Goal: Obtain resource: Download file/media

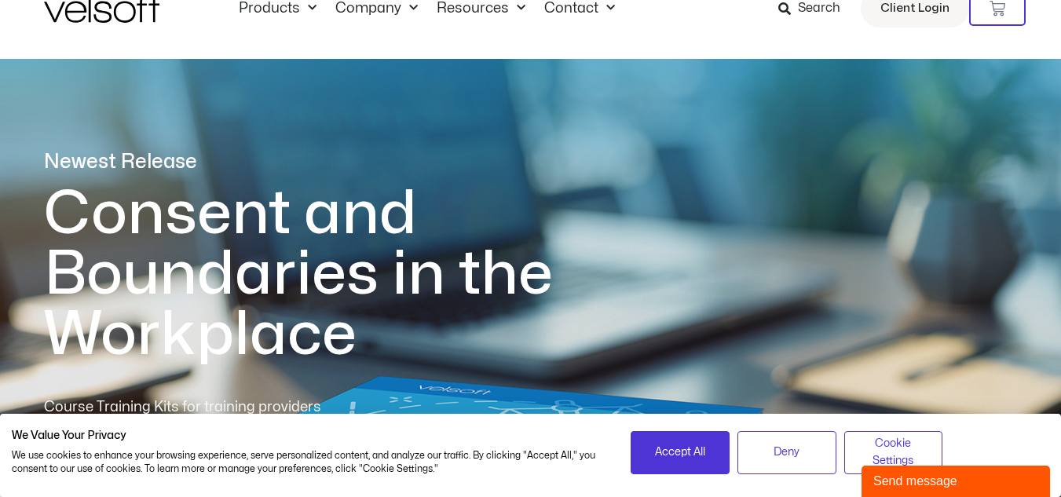
scroll to position [36, 0]
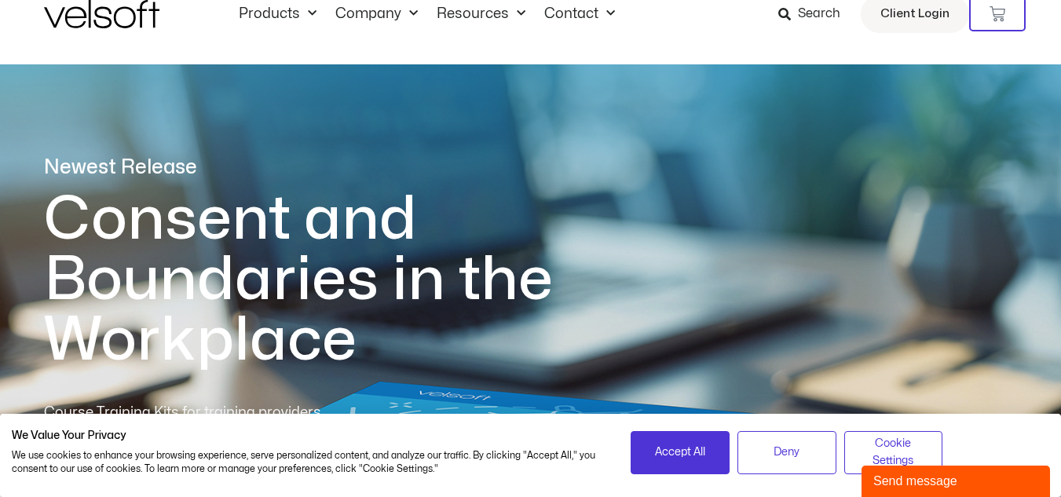
click at [37, 313] on div "Newest Release Consent and Boundaries in the Workplace Course Training Kits for…" at bounding box center [530, 339] width 1061 height 763
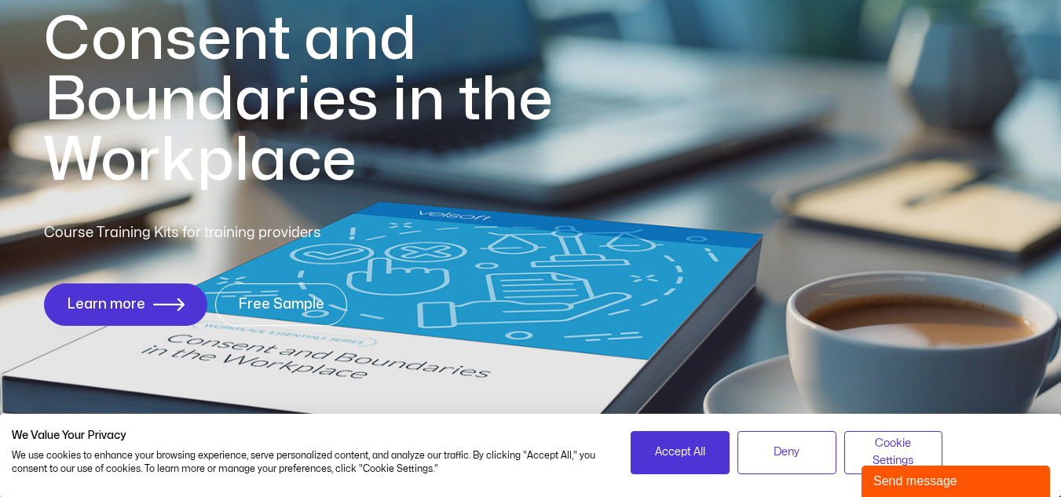
scroll to position [219, 0]
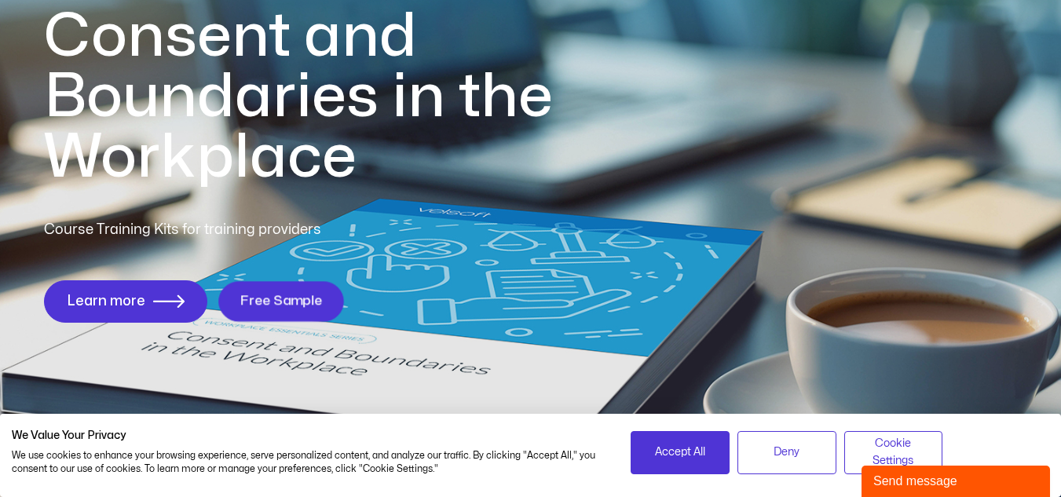
click at [275, 302] on span "Free Sample" at bounding box center [281, 301] width 82 height 15
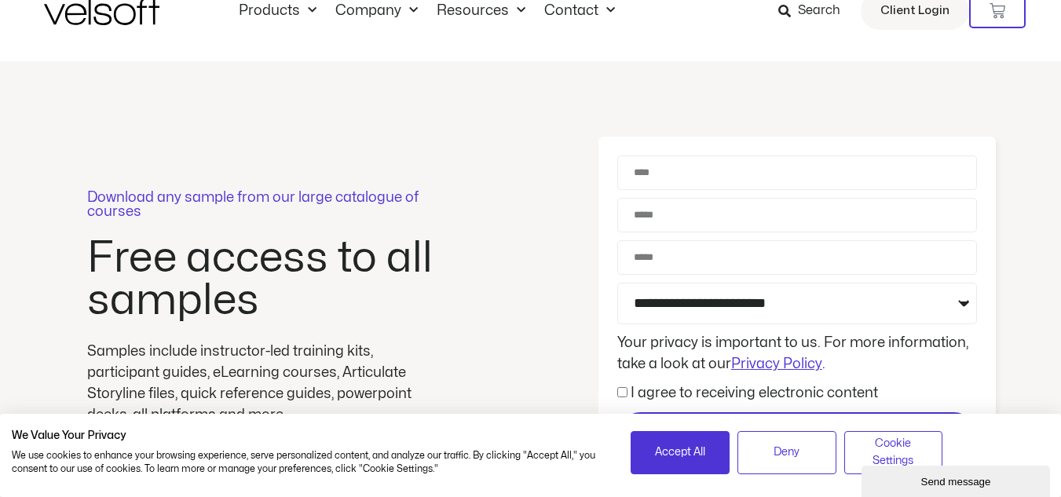
scroll to position [35, 0]
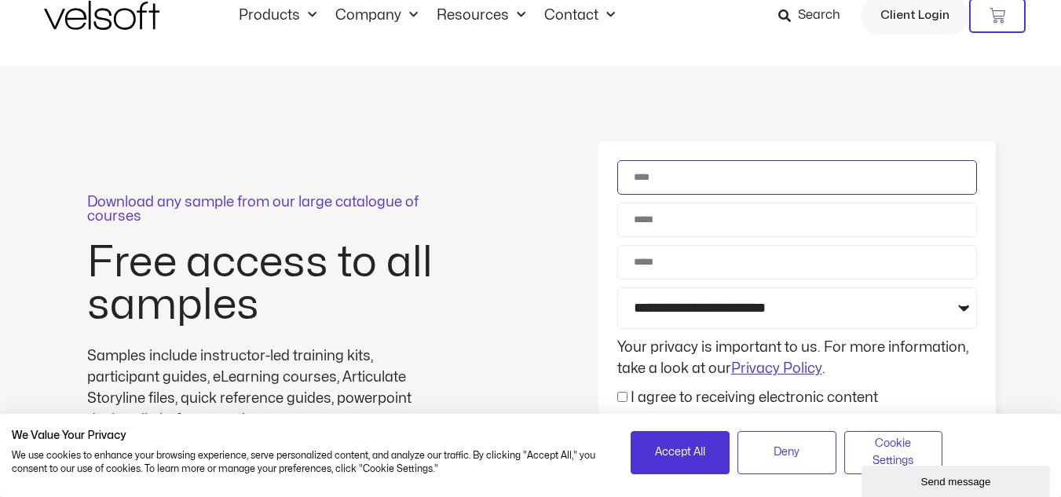
click at [684, 190] on input "Name" at bounding box center [797, 177] width 360 height 35
type input "**********"
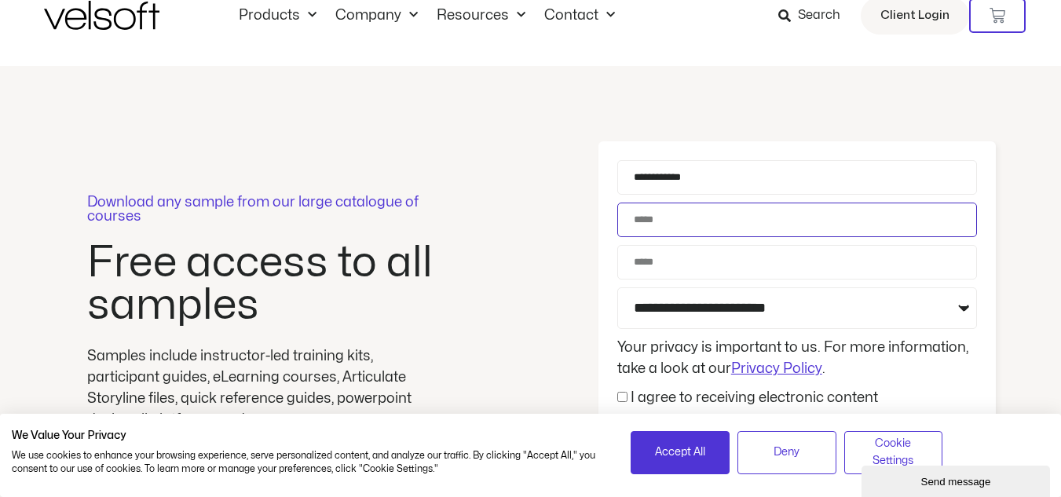
click at [724, 233] on input "Email" at bounding box center [797, 220] width 360 height 35
type input "**********"
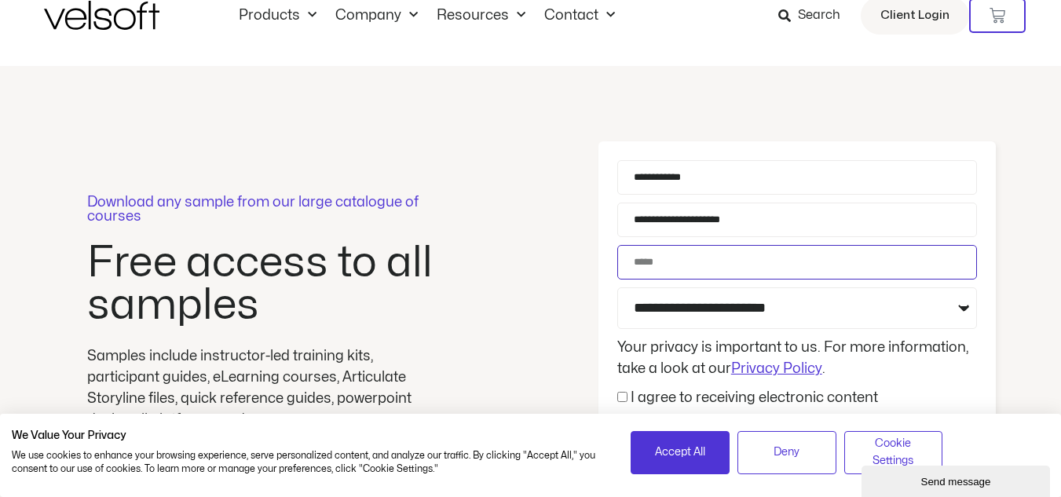
click at [697, 262] on input "Phone" at bounding box center [797, 262] width 360 height 35
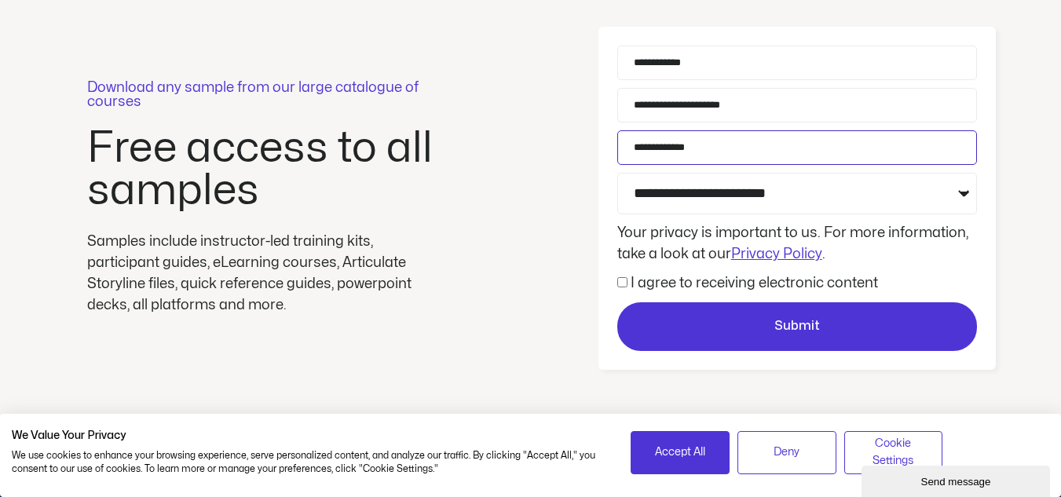
scroll to position [159, 0]
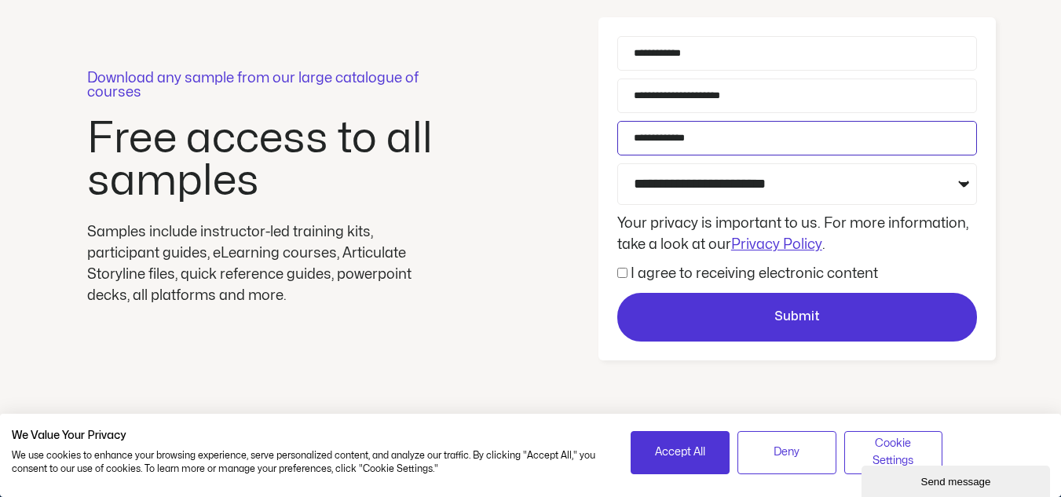
type input "**********"
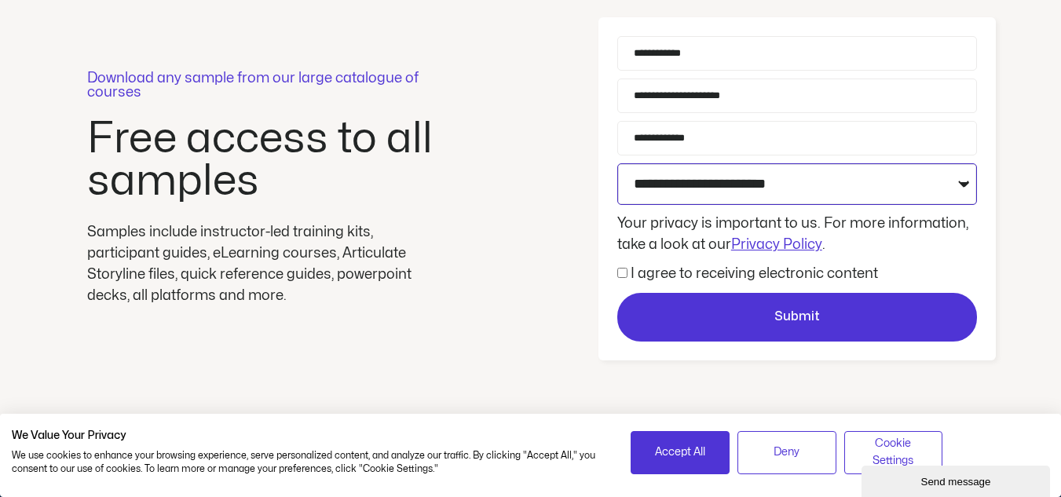
click at [969, 189] on select "**********" at bounding box center [797, 184] width 360 height 42
select select "**********"
click at [617, 163] on select "**********" at bounding box center [797, 184] width 360 height 42
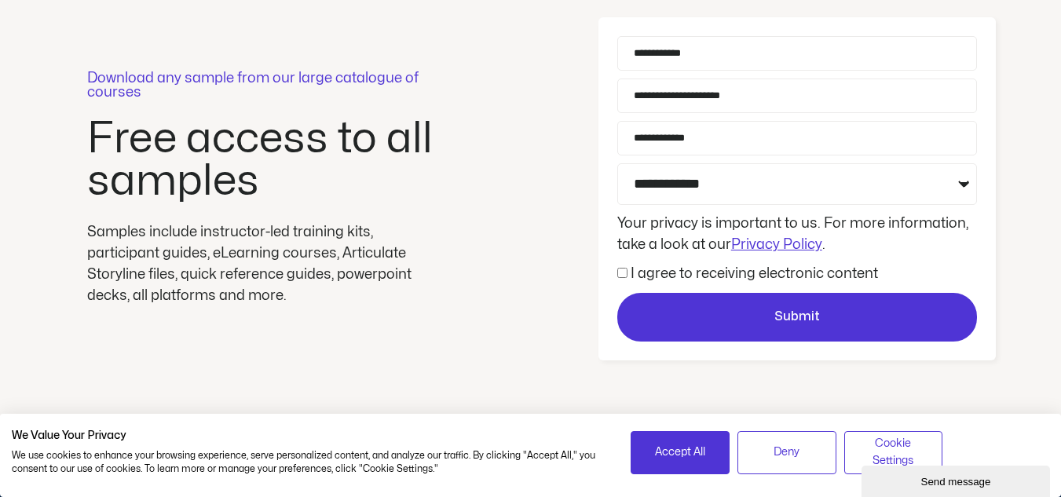
click at [628, 277] on span "I agree to receiving electronic content" at bounding box center [747, 273] width 261 height 21
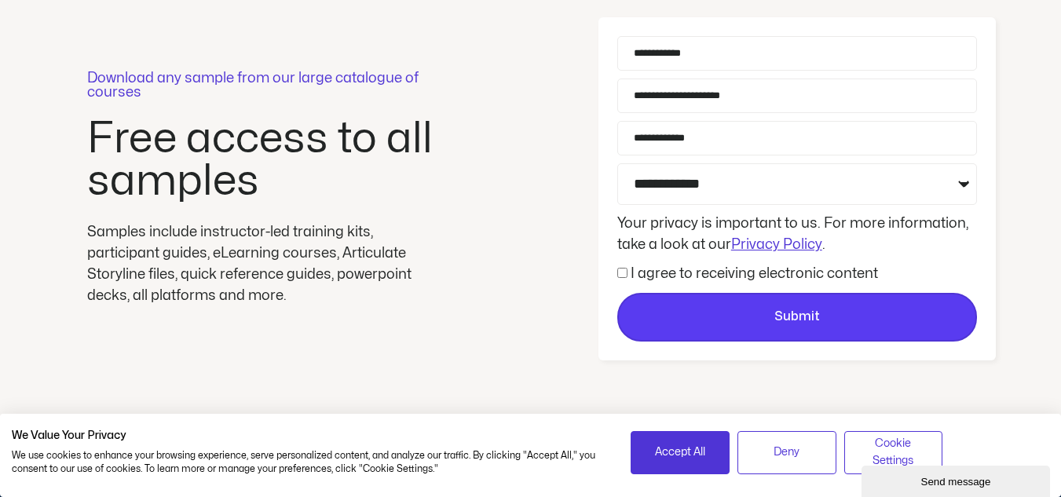
click at [696, 313] on span "Submit" at bounding box center [797, 317] width 357 height 20
click at [731, 309] on span "Submit" at bounding box center [797, 317] width 357 height 20
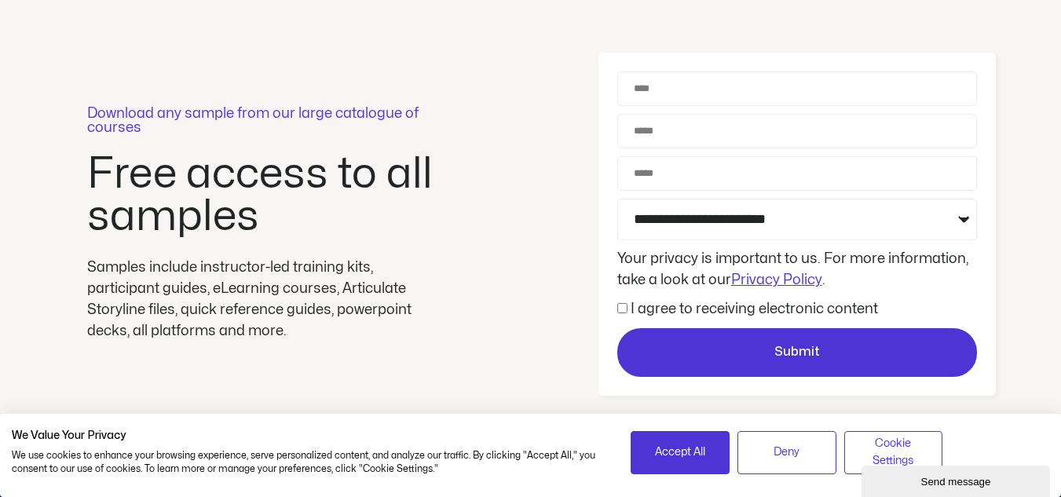
scroll to position [117, 0]
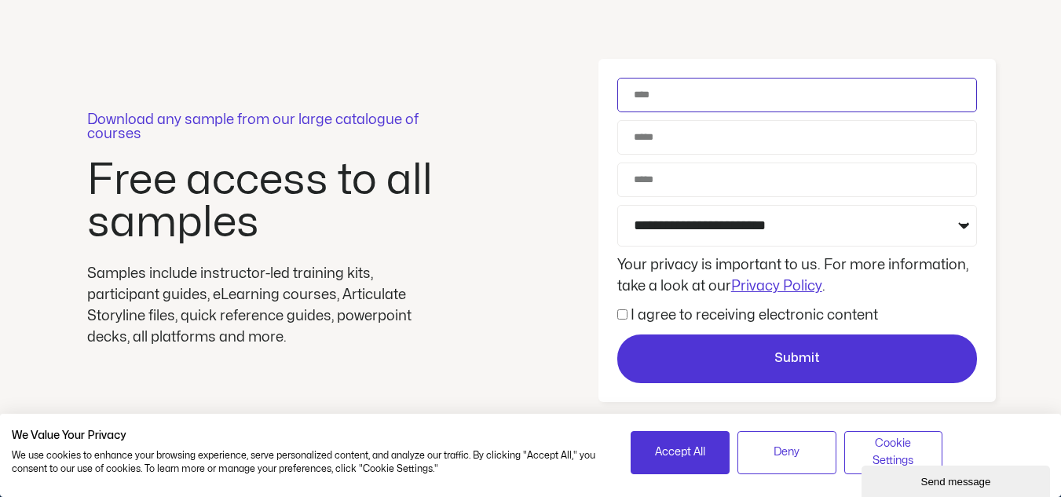
click at [646, 101] on input "Name" at bounding box center [797, 95] width 360 height 35
type input "**********"
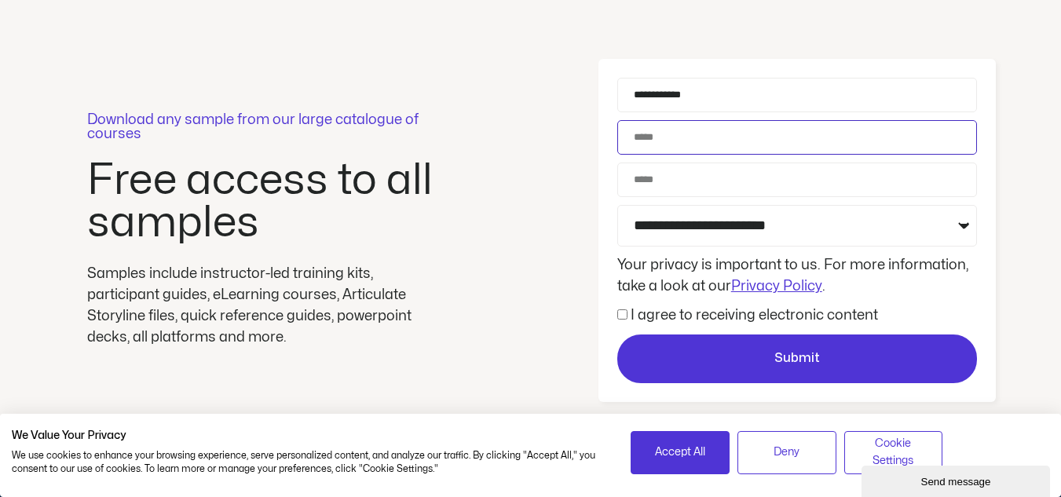
click at [698, 145] on input "Email" at bounding box center [797, 137] width 360 height 35
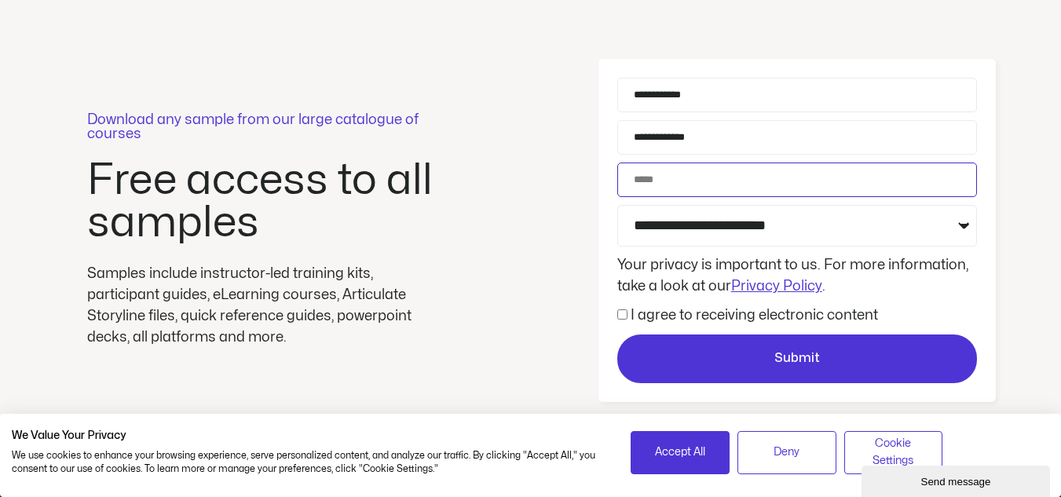
click at [698, 181] on input "Phone" at bounding box center [797, 180] width 360 height 35
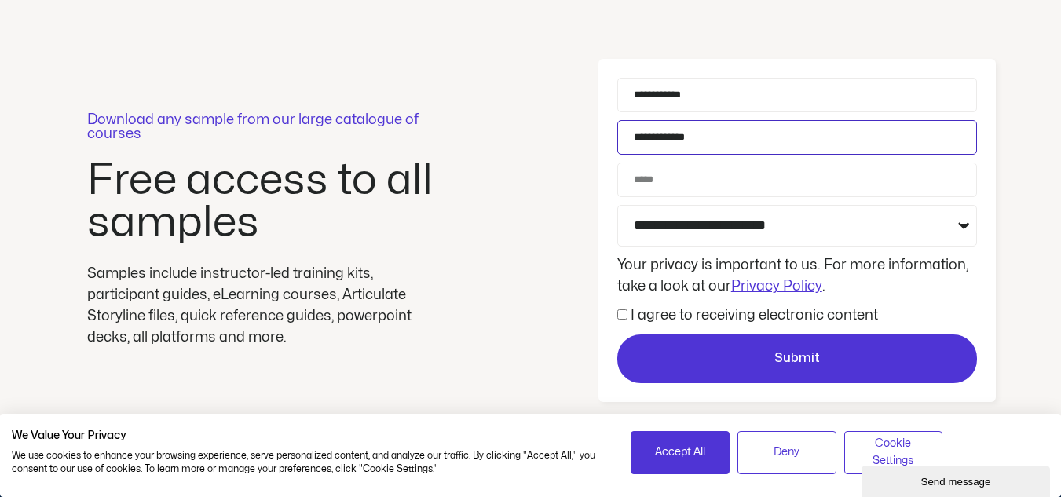
click at [750, 134] on input "**********" at bounding box center [797, 137] width 360 height 35
type input "*"
type input "**********"
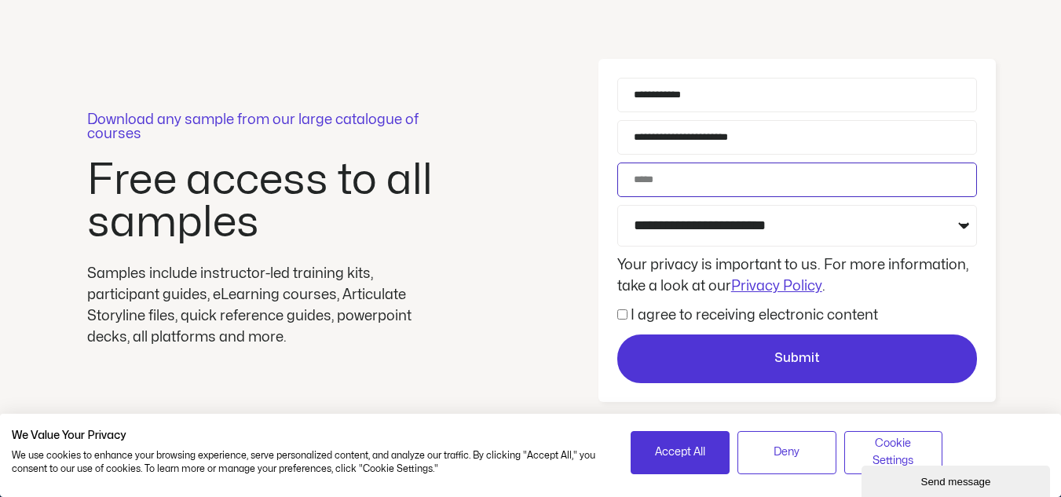
click at [724, 176] on input "Phone" at bounding box center [797, 180] width 360 height 35
type input "**********"
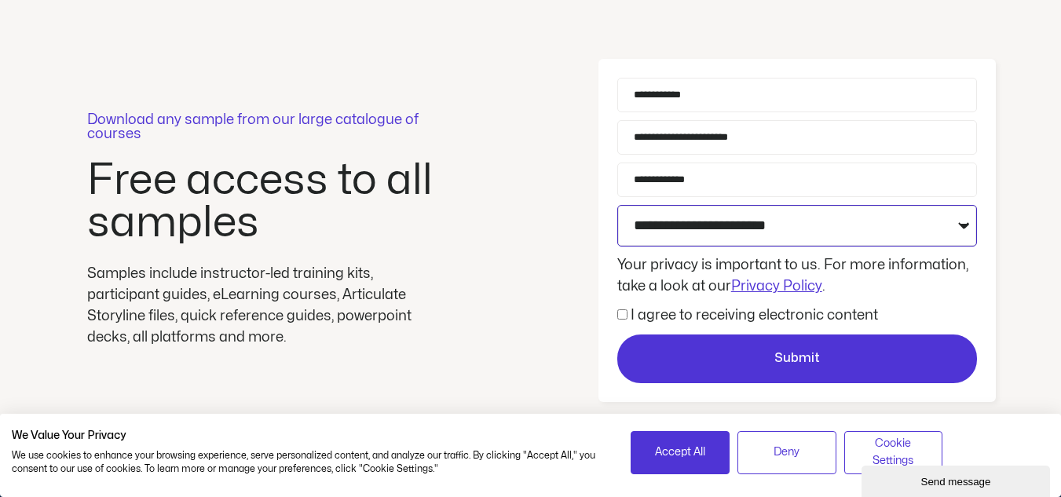
click at [962, 226] on select "**********" at bounding box center [797, 226] width 360 height 42
click at [617, 205] on select "**********" at bounding box center [797, 226] width 360 height 42
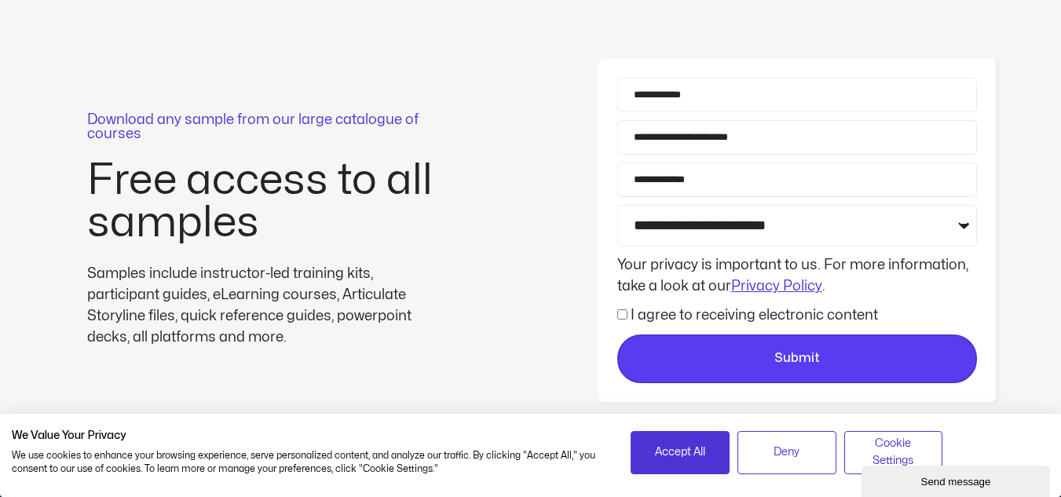
drag, startPoint x: 701, startPoint y: 448, endPoint x: 688, endPoint y: 370, distance: 78.9
drag, startPoint x: 677, startPoint y: 367, endPoint x: 776, endPoint y: 381, distance: 100.0
click at [776, 381] on button "Submit" at bounding box center [797, 359] width 360 height 49
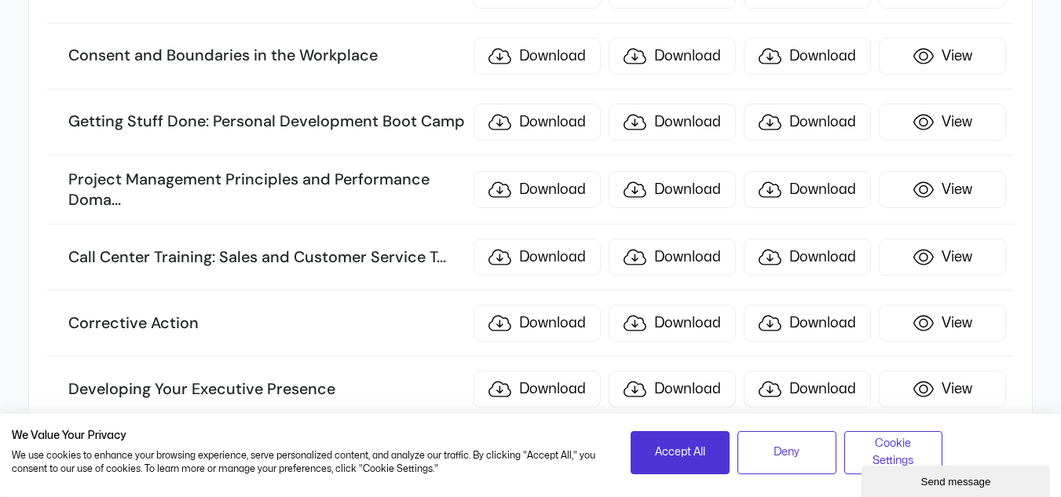
scroll to position [5800, 0]
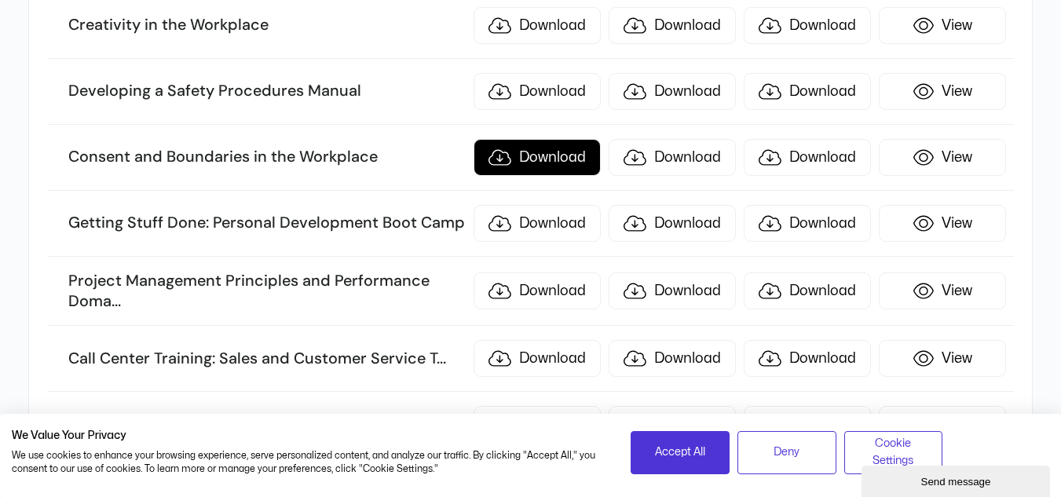
click at [539, 156] on link "Download" at bounding box center [537, 157] width 127 height 37
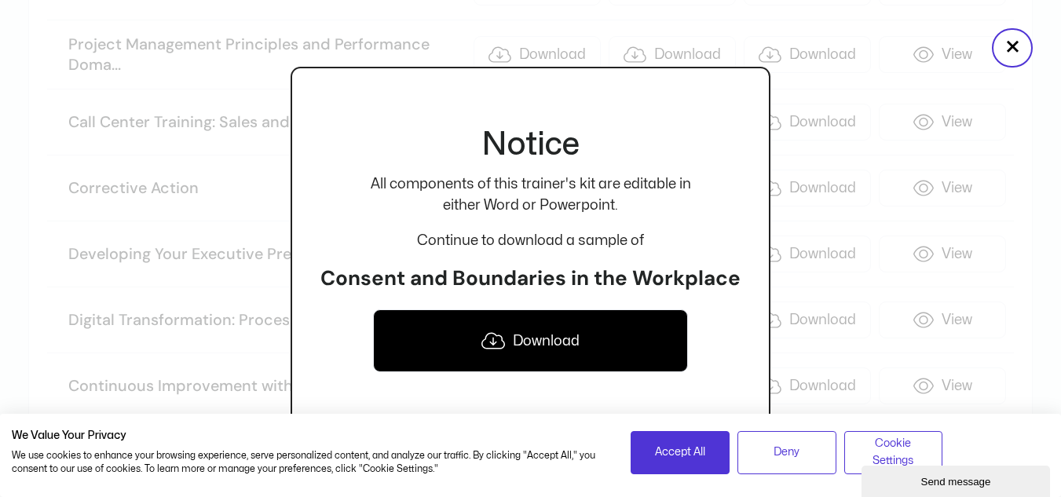
scroll to position [6070, 0]
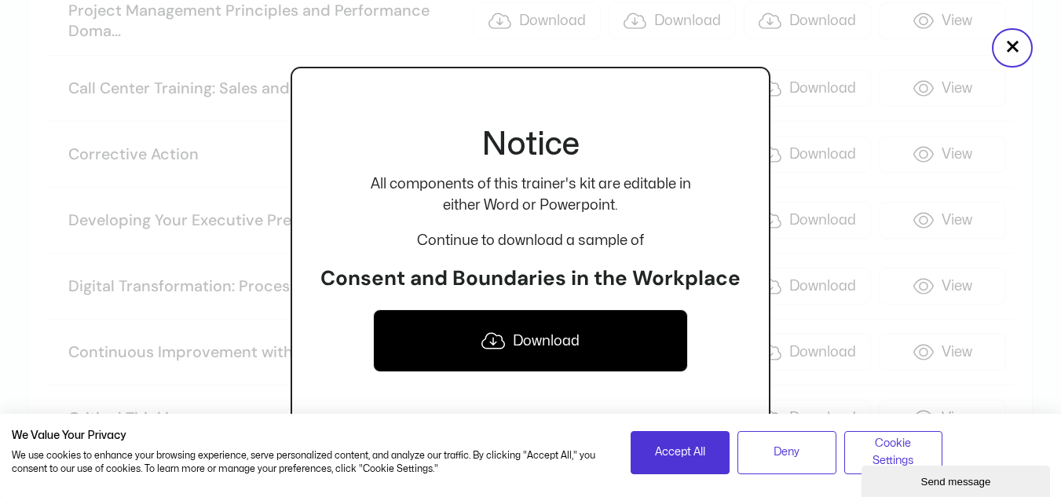
click at [559, 340] on link "Download" at bounding box center [530, 341] width 315 height 63
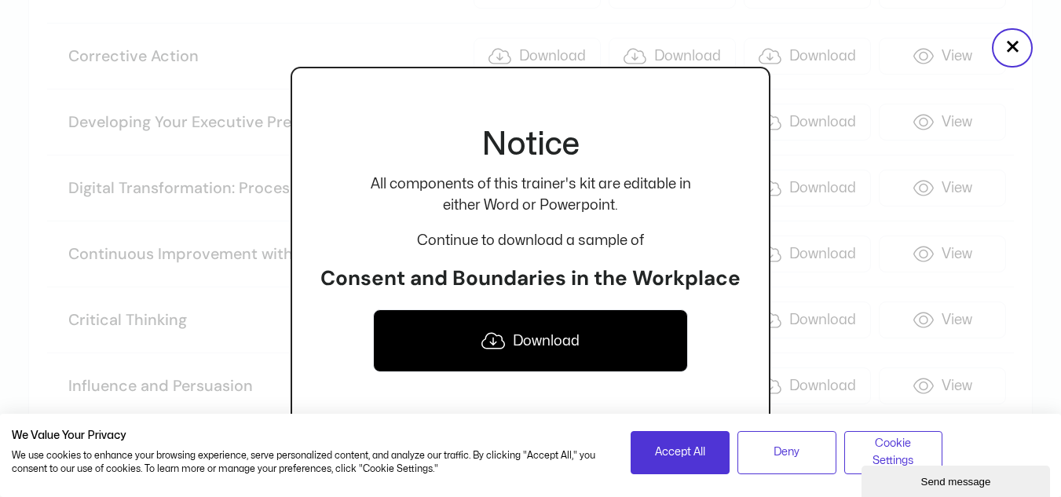
scroll to position [6163, 0]
click at [1007, 60] on button "×" at bounding box center [1012, 47] width 41 height 39
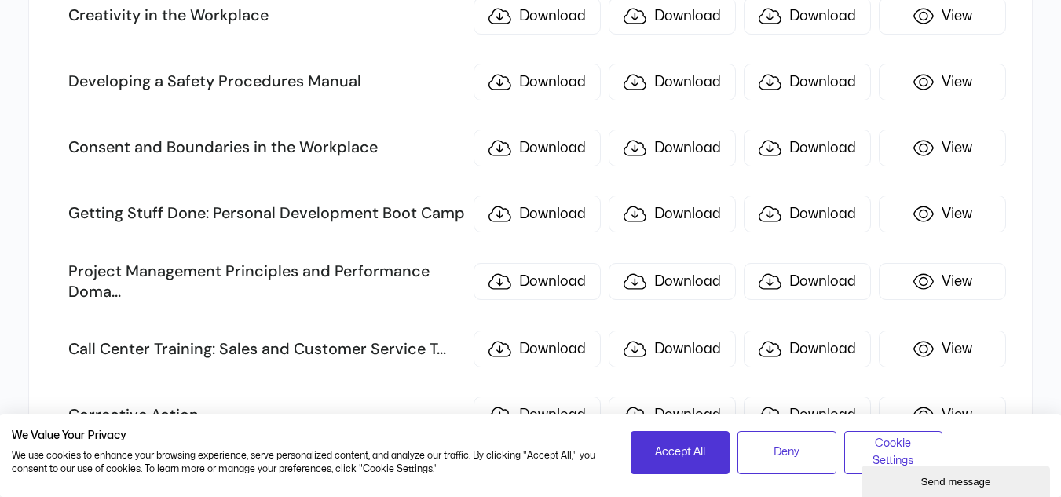
scroll to position [5807, 0]
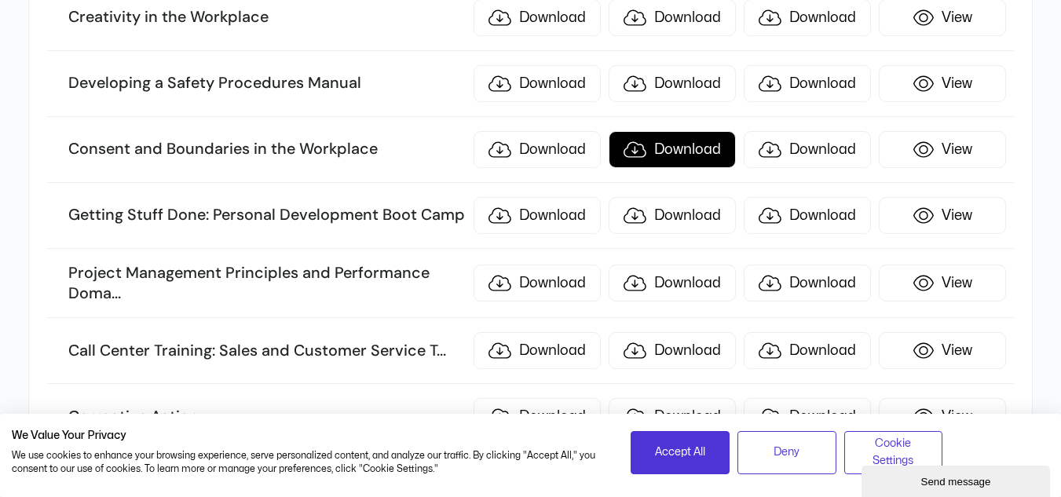
click at [691, 152] on link "Download" at bounding box center [672, 149] width 127 height 37
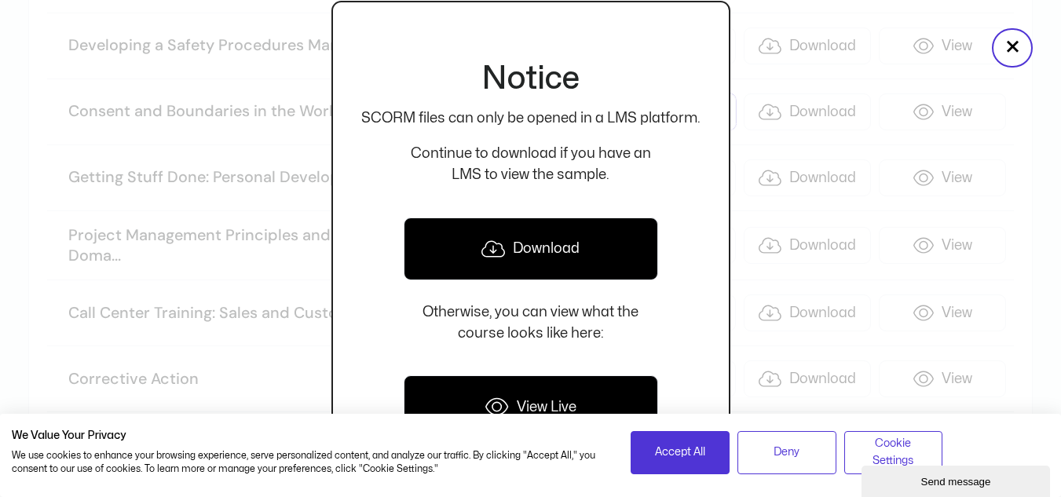
scroll to position [5851, 0]
click at [577, 256] on link "Download" at bounding box center [531, 249] width 255 height 63
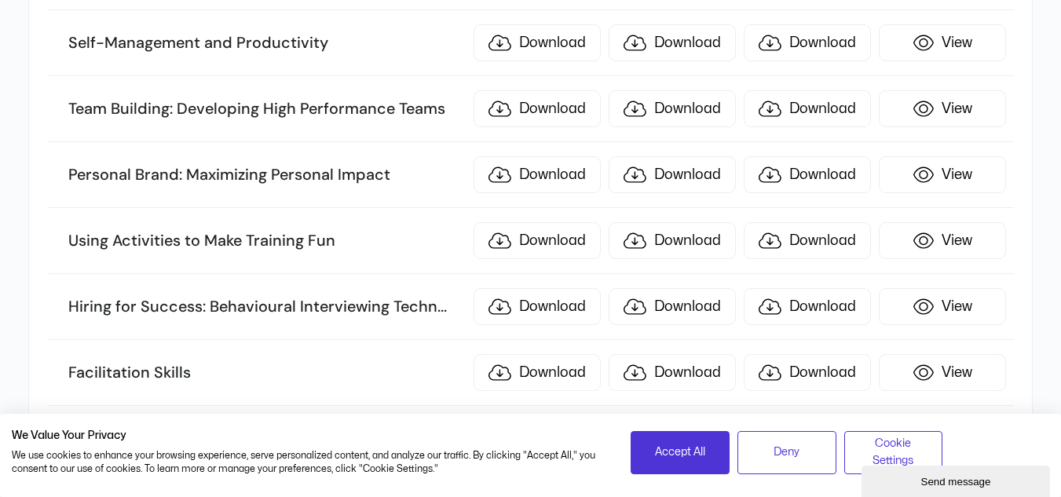
scroll to position [6233, 0]
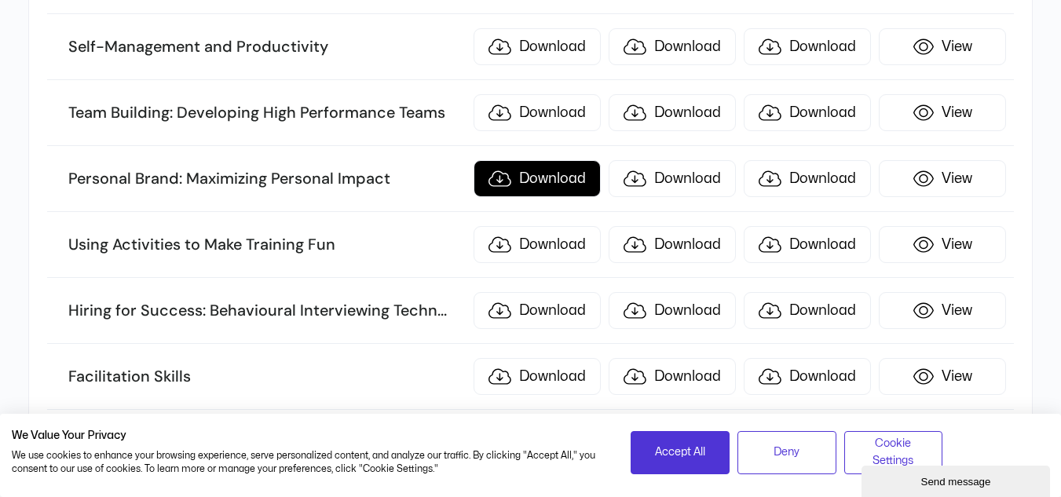
click at [545, 183] on link "Download" at bounding box center [537, 178] width 127 height 37
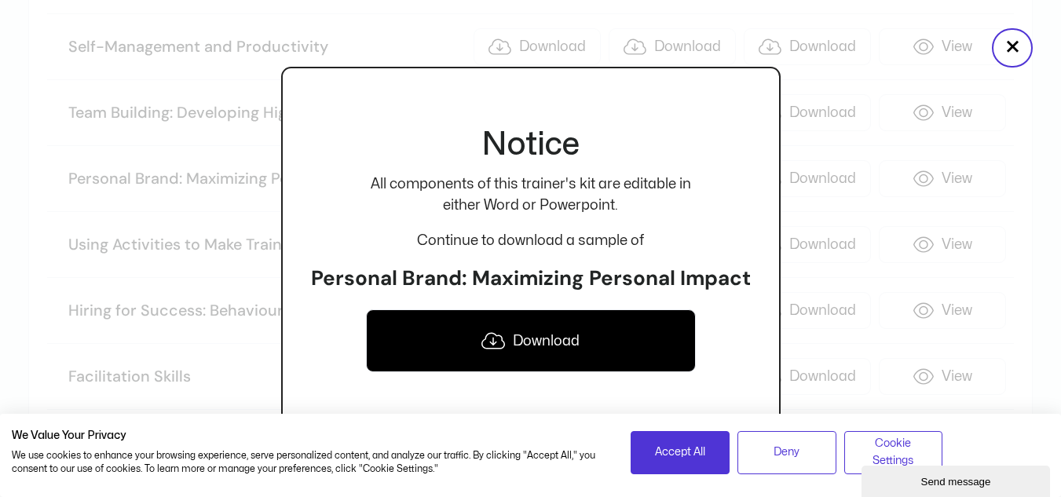
click at [619, 343] on link "Download" at bounding box center [531, 341] width 330 height 63
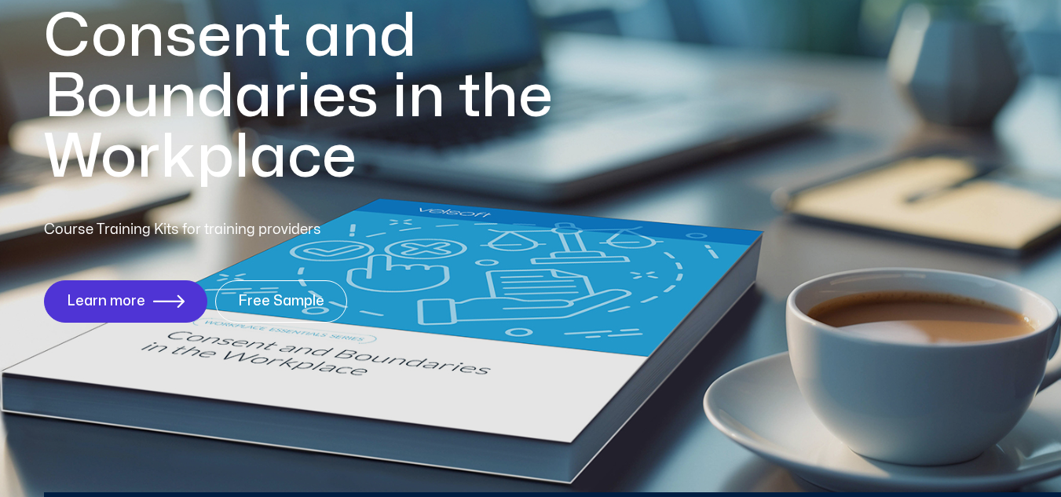
scroll to position [219, 0]
click at [78, 303] on span "Learn more" at bounding box center [106, 301] width 75 height 15
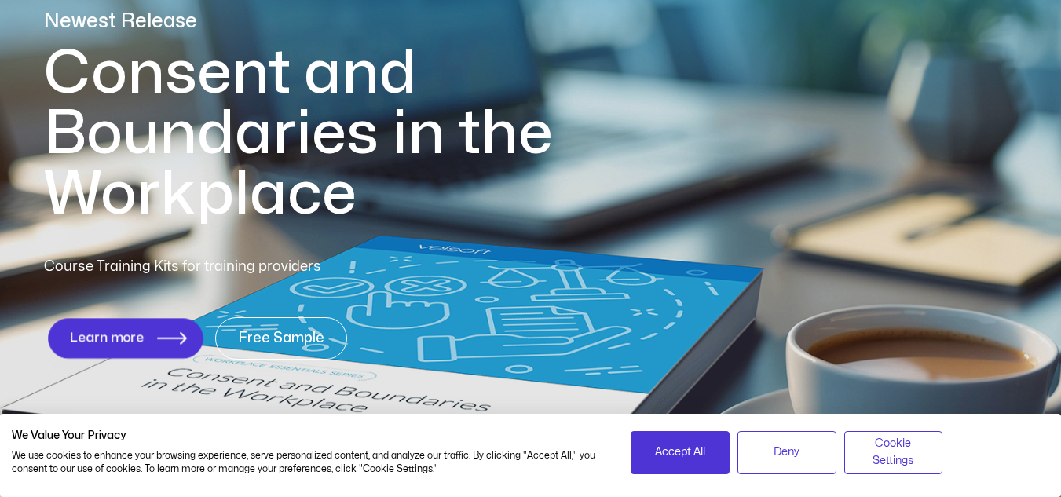
scroll to position [176, 0]
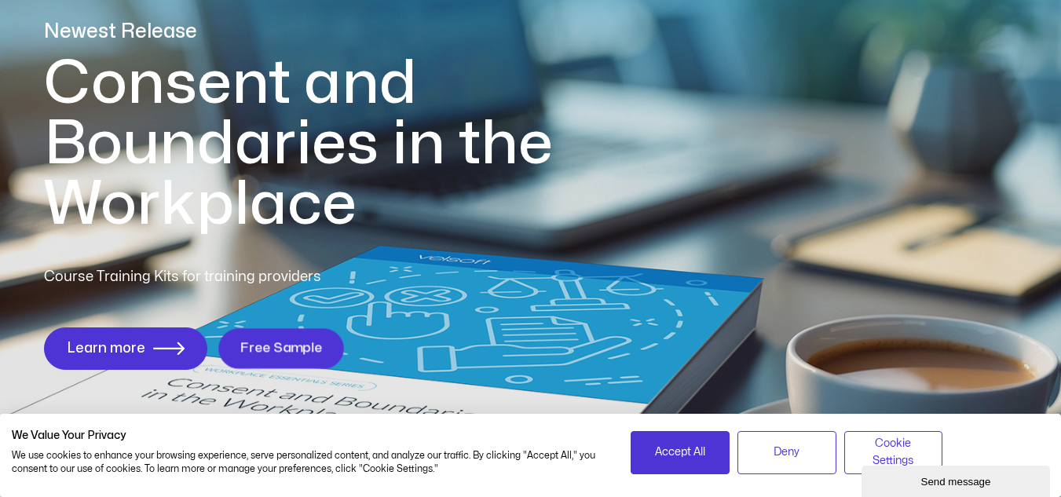
click at [280, 346] on span "Free Sample" at bounding box center [281, 348] width 82 height 15
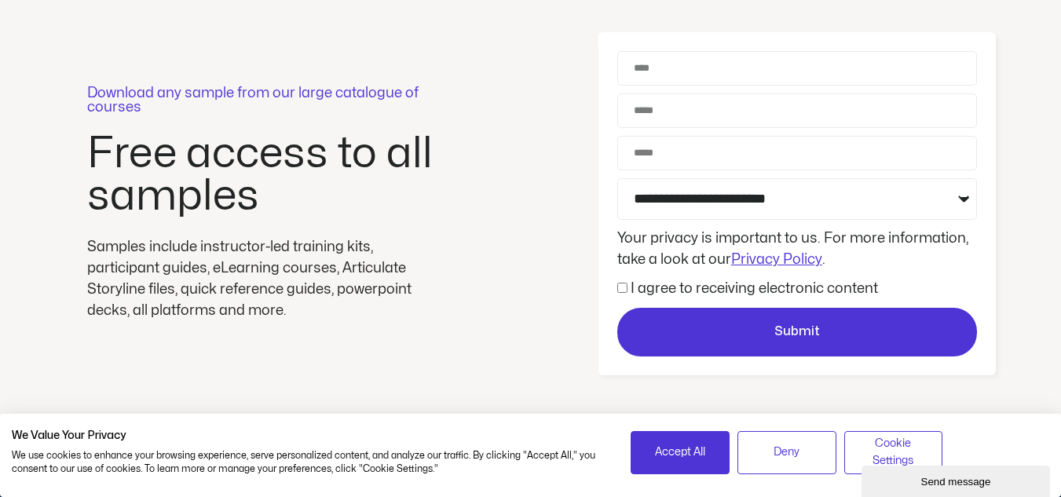
scroll to position [142, 0]
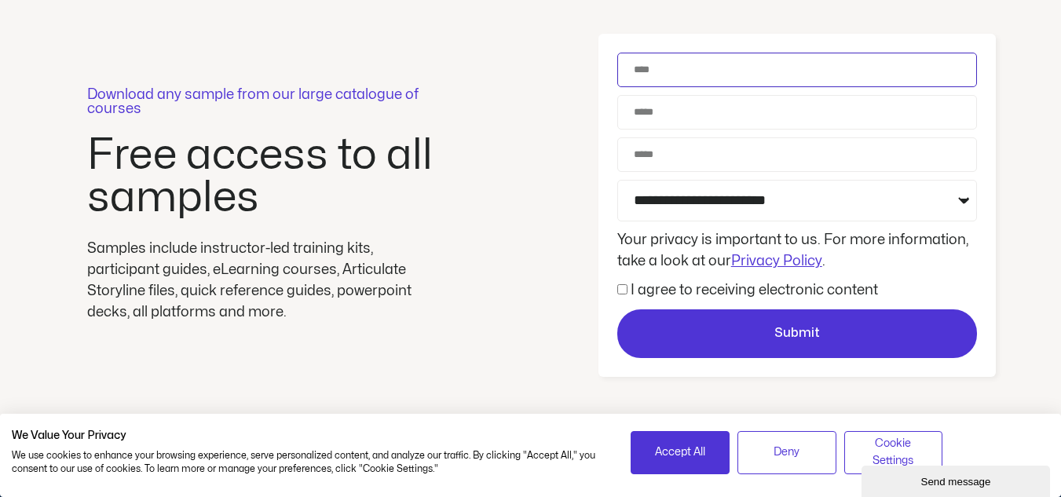
click at [706, 74] on input "Name" at bounding box center [797, 70] width 360 height 35
type input "**********"
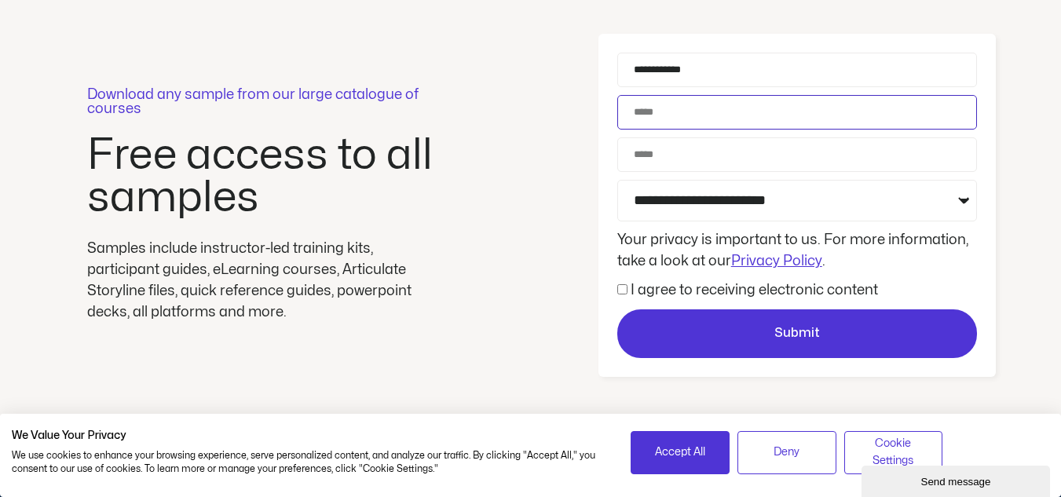
click at [764, 116] on input "Email" at bounding box center [797, 112] width 360 height 35
type input "**********"
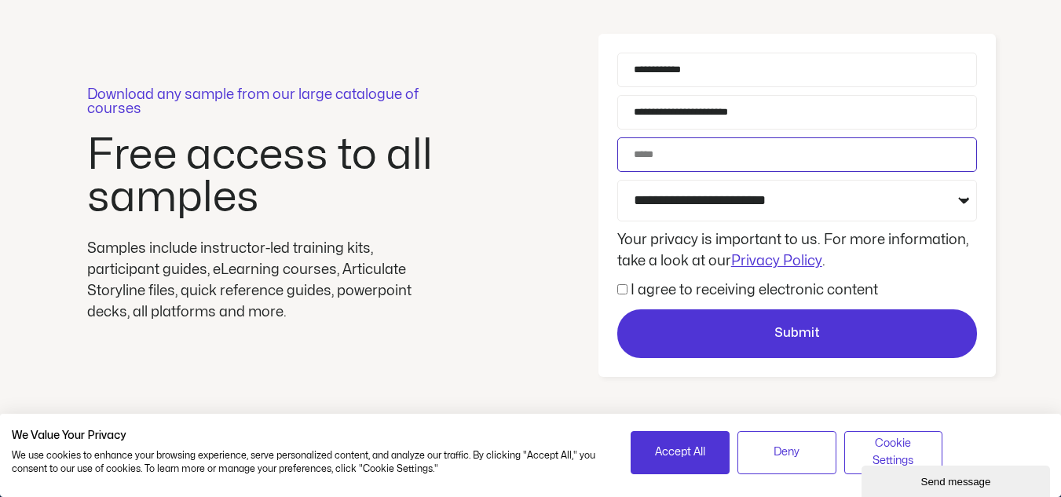
click at [789, 158] on input "Phone" at bounding box center [797, 154] width 360 height 35
click at [786, 162] on input "Phone" at bounding box center [797, 154] width 360 height 35
type input "**********"
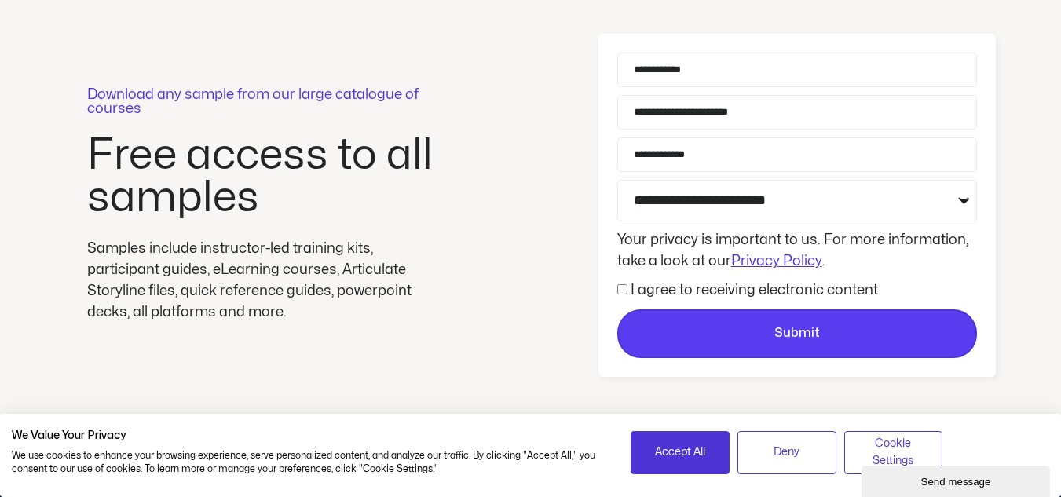
click at [671, 327] on span "Submit" at bounding box center [797, 334] width 357 height 20
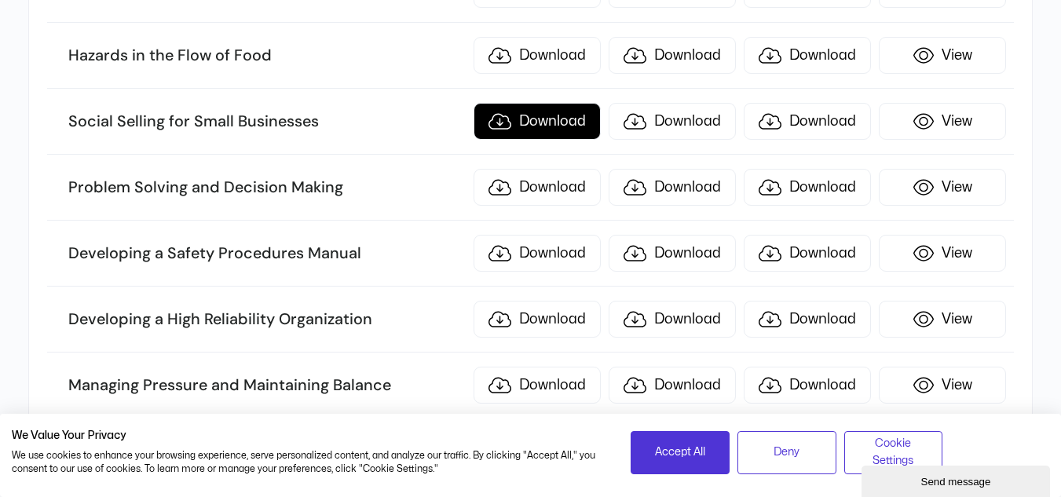
click at [561, 127] on link "Download" at bounding box center [537, 121] width 127 height 37
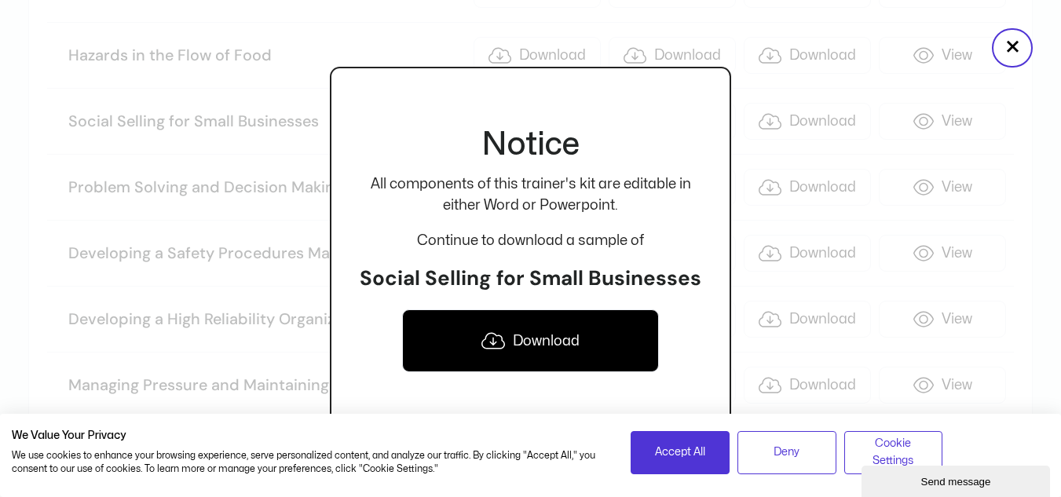
click at [571, 353] on link "Download" at bounding box center [530, 341] width 256 height 63
click at [1017, 53] on button "×" at bounding box center [1012, 47] width 41 height 39
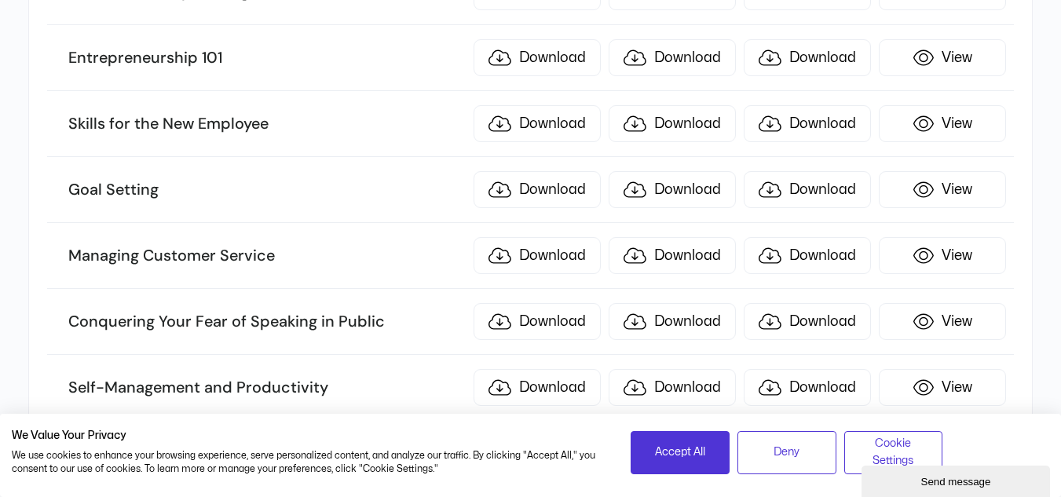
scroll to position [2192, 0]
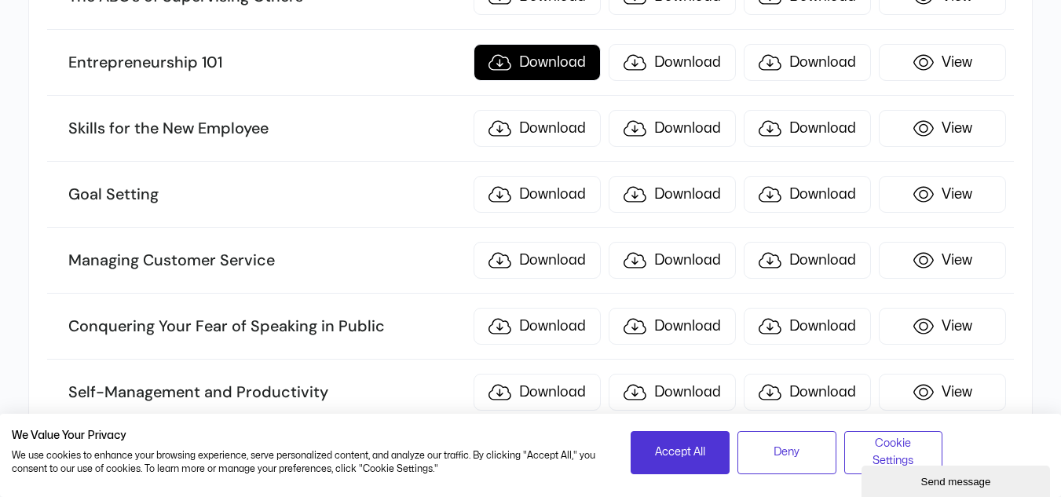
click at [559, 55] on link "Download" at bounding box center [537, 62] width 127 height 37
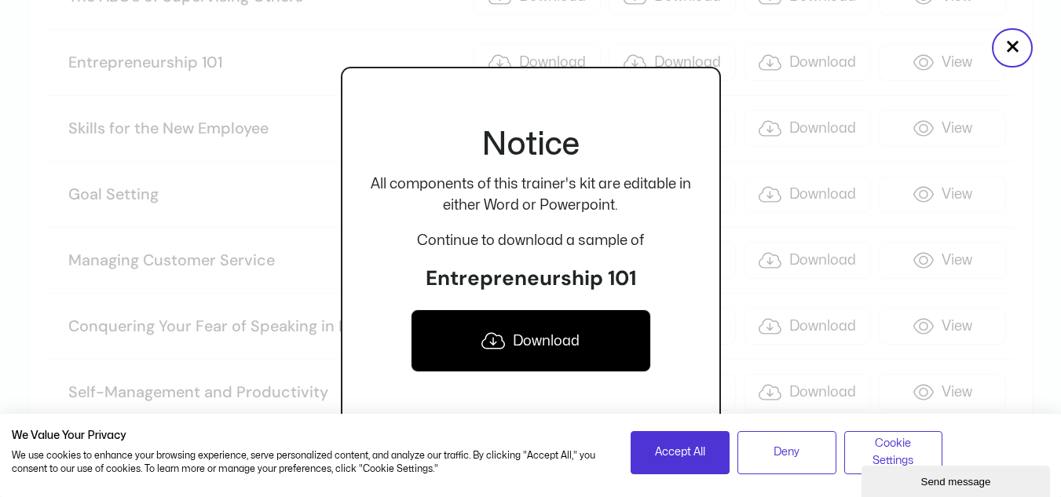
click at [595, 323] on link "Download" at bounding box center [531, 341] width 240 height 63
click at [1016, 45] on button "×" at bounding box center [1012, 47] width 41 height 39
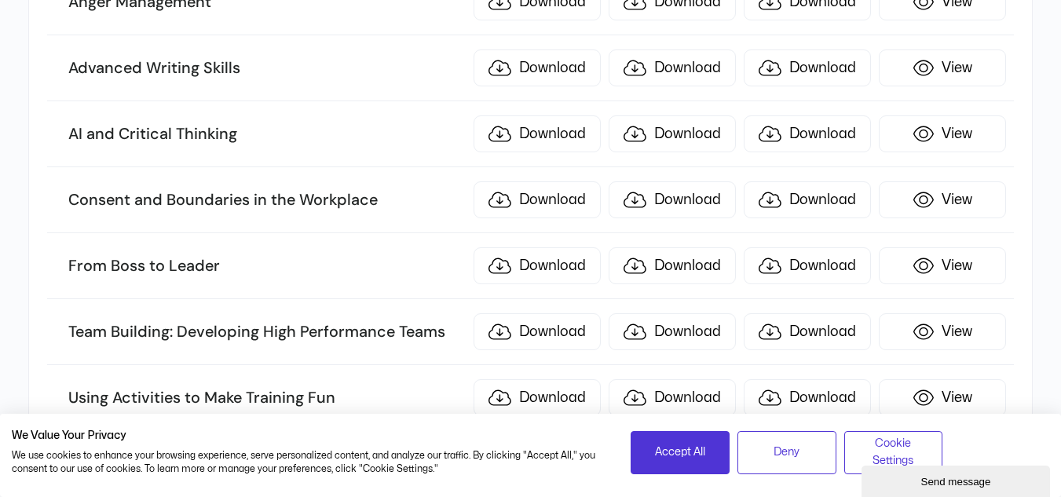
scroll to position [5173, 0]
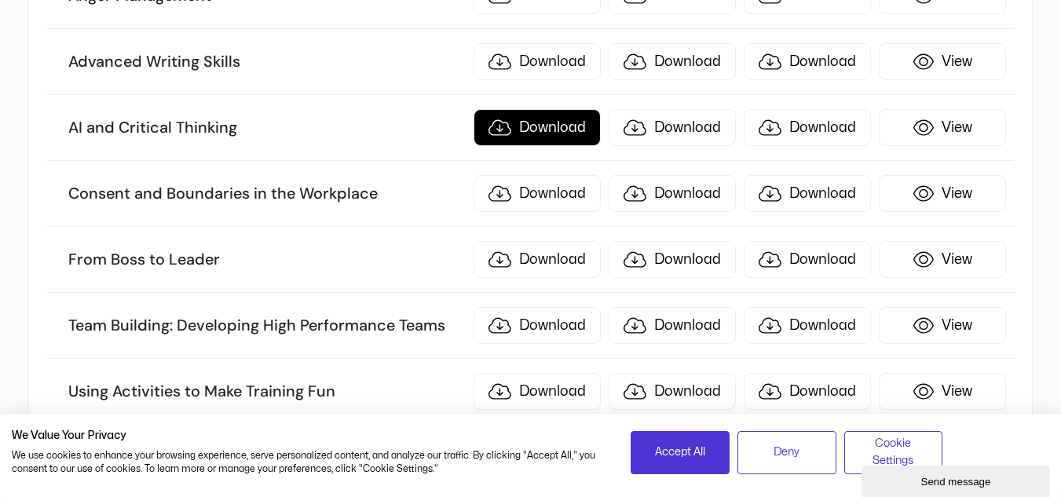
click at [521, 131] on link "Download" at bounding box center [537, 127] width 127 height 37
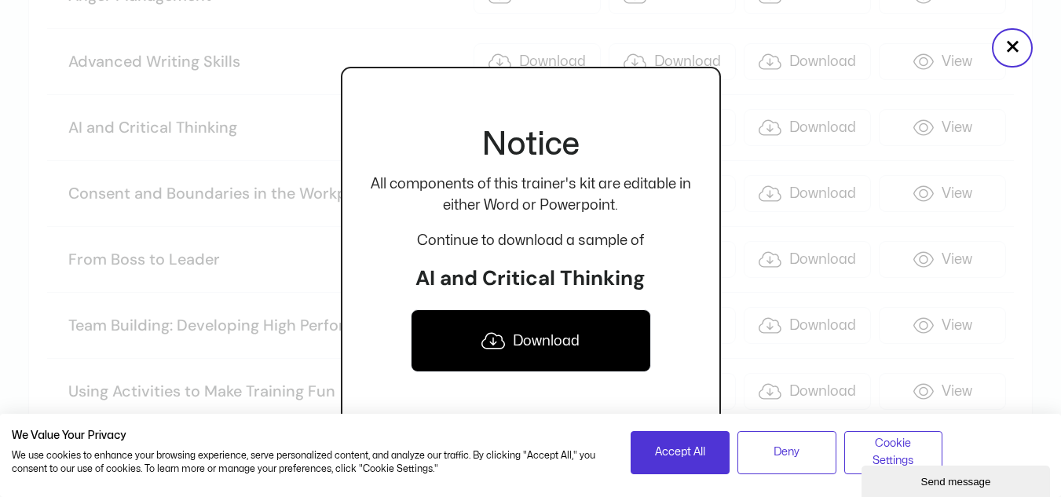
click at [499, 333] on icon at bounding box center [494, 340] width 24 height 19
click at [1012, 39] on button "×" at bounding box center [1012, 47] width 41 height 39
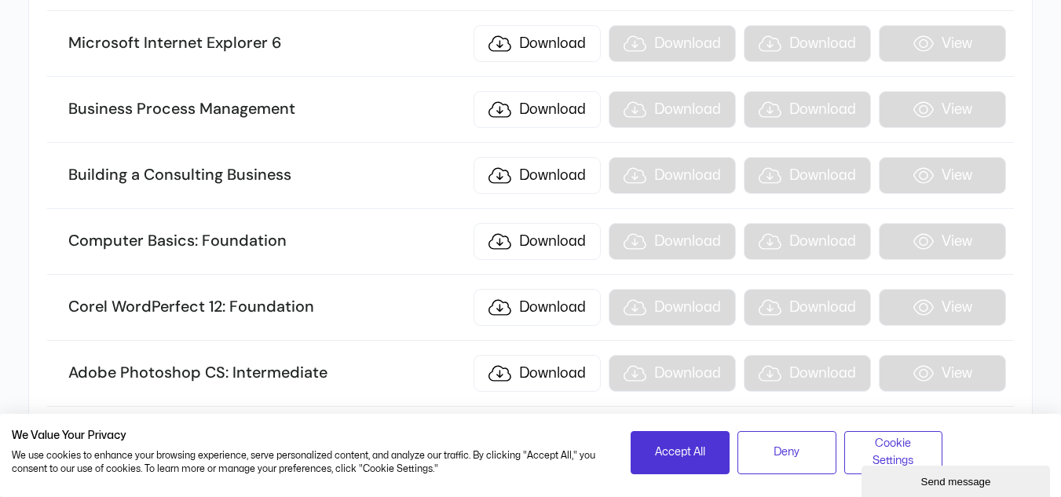
scroll to position [8295, 0]
click at [524, 172] on link "Download" at bounding box center [537, 176] width 127 height 37
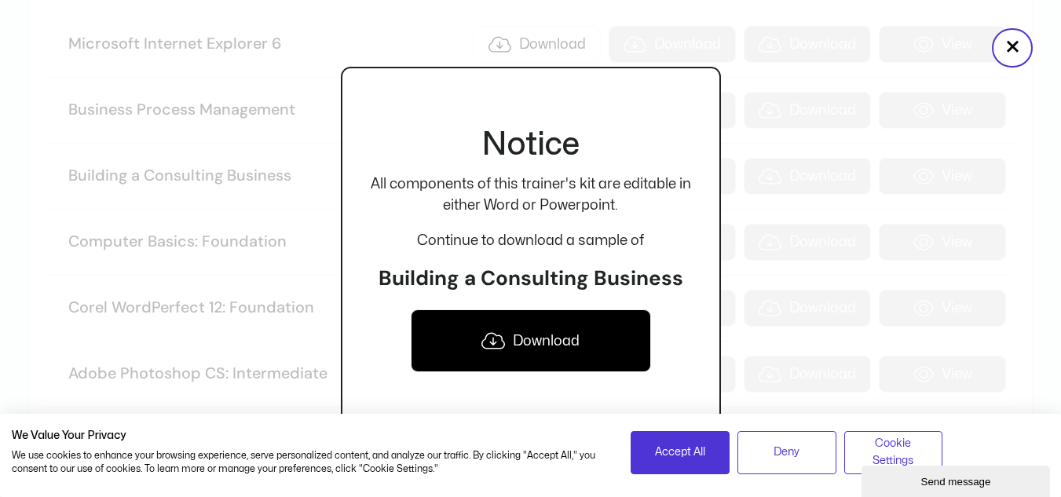
click at [545, 346] on link "Download" at bounding box center [531, 341] width 240 height 63
click at [1004, 46] on button "×" at bounding box center [1012, 47] width 41 height 39
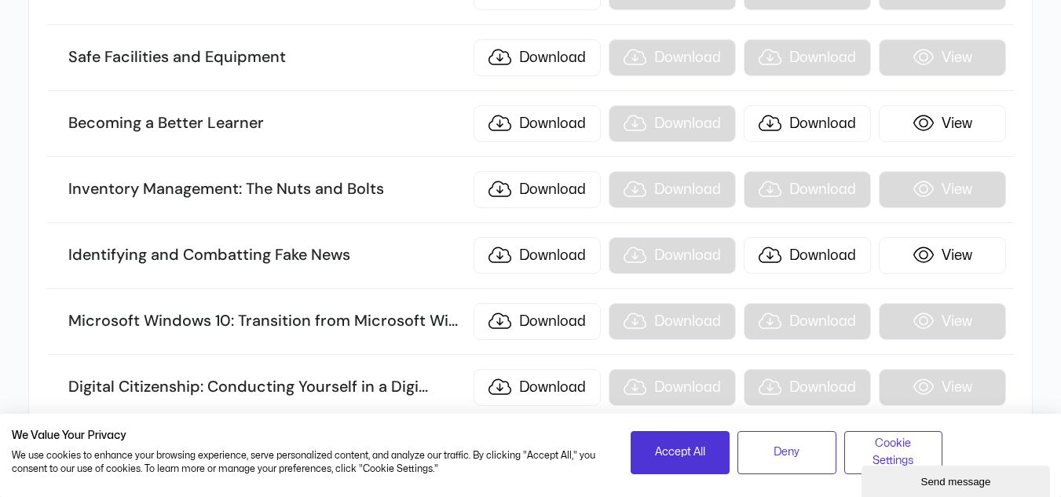
scroll to position [17348, 0]
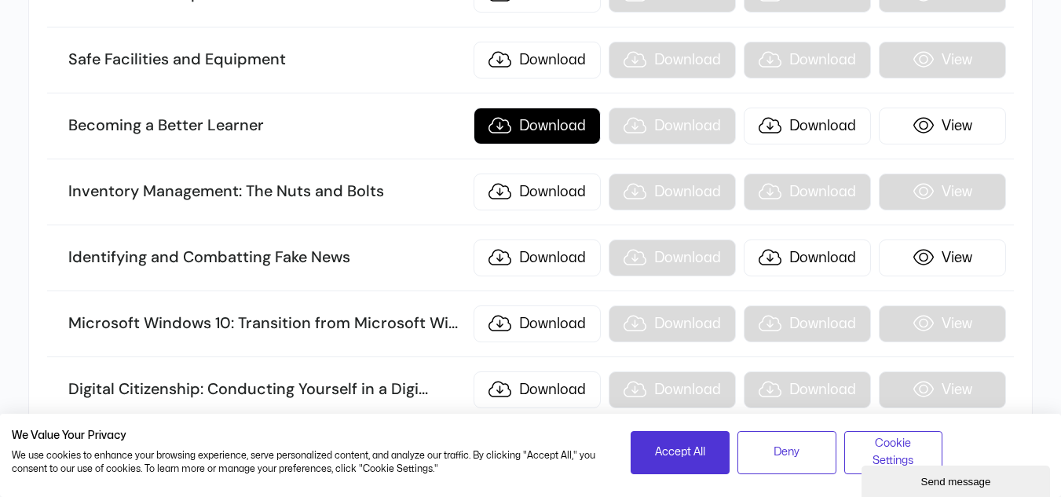
click at [534, 123] on link "Download" at bounding box center [537, 126] width 127 height 37
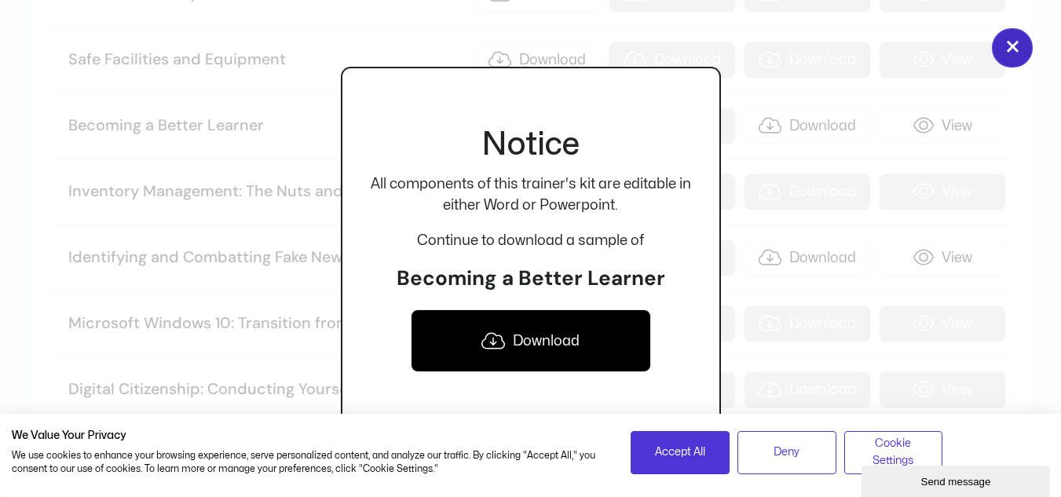
click at [1020, 49] on button "×" at bounding box center [1012, 47] width 41 height 39
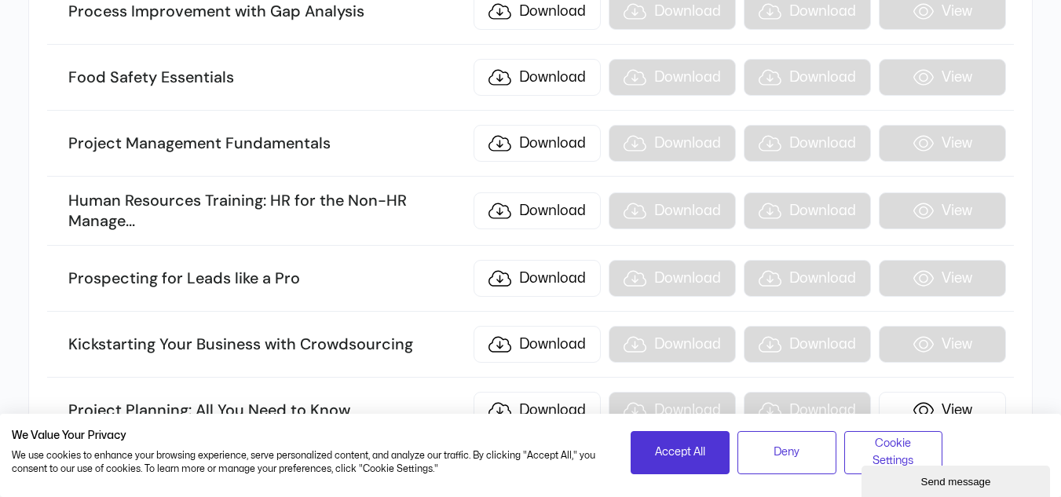
scroll to position [18261, 0]
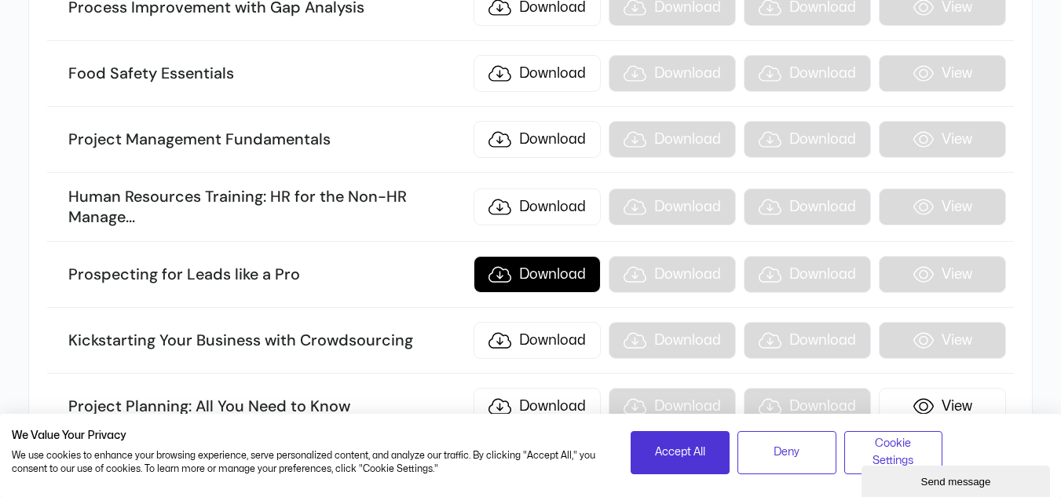
click at [536, 268] on link "Download" at bounding box center [537, 274] width 127 height 37
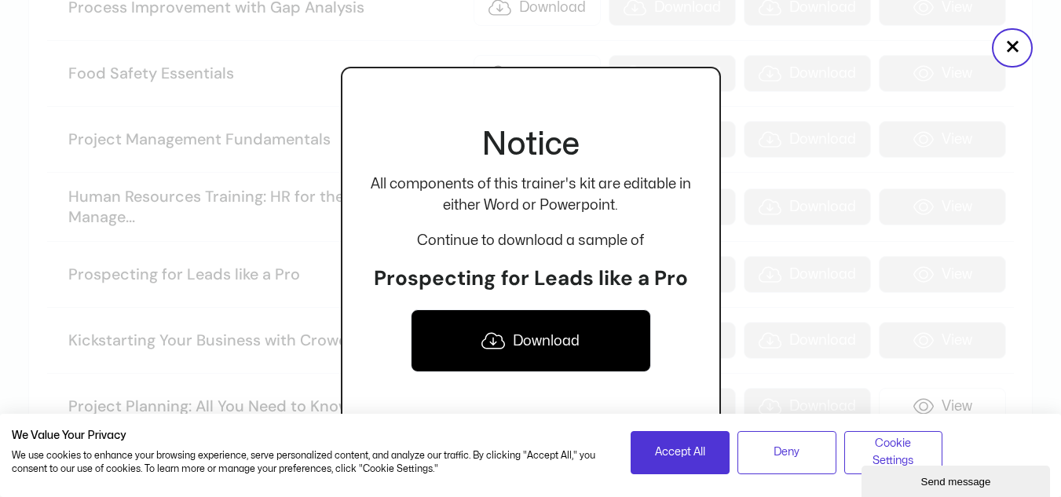
click at [595, 339] on link "Download" at bounding box center [531, 341] width 240 height 63
click at [1029, 37] on button "×" at bounding box center [1012, 47] width 41 height 39
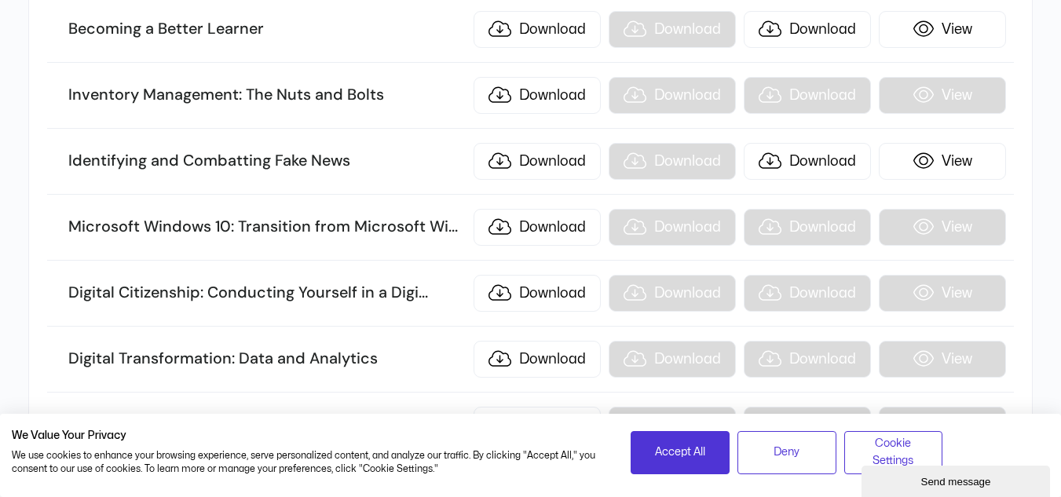
scroll to position [17433, 0]
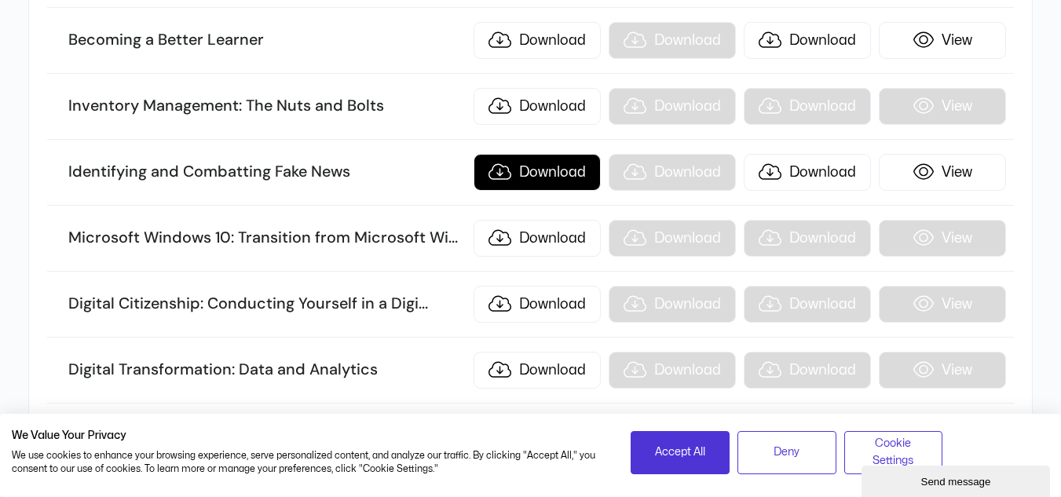
click at [541, 171] on link "Download" at bounding box center [537, 172] width 127 height 37
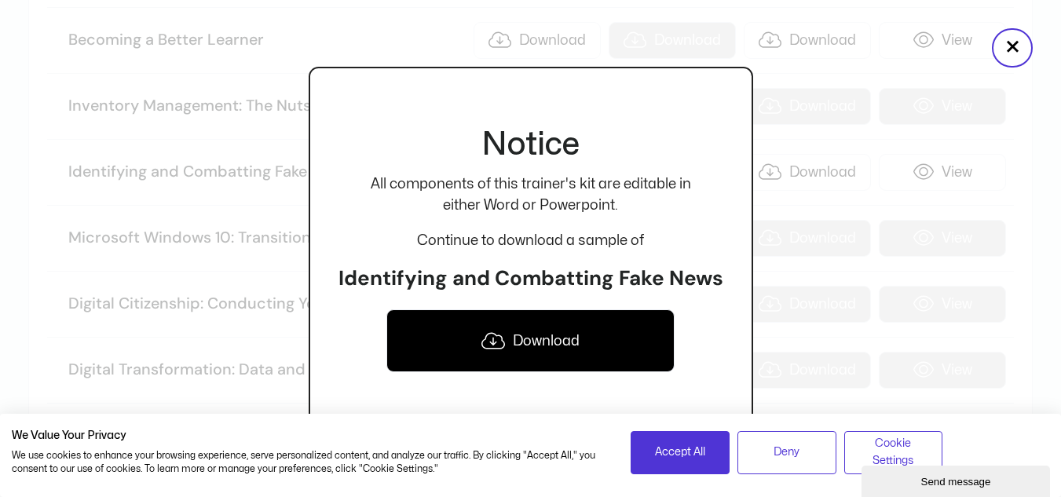
click at [575, 343] on link "Download" at bounding box center [530, 341] width 289 height 63
click at [1019, 58] on button "×" at bounding box center [1012, 47] width 41 height 39
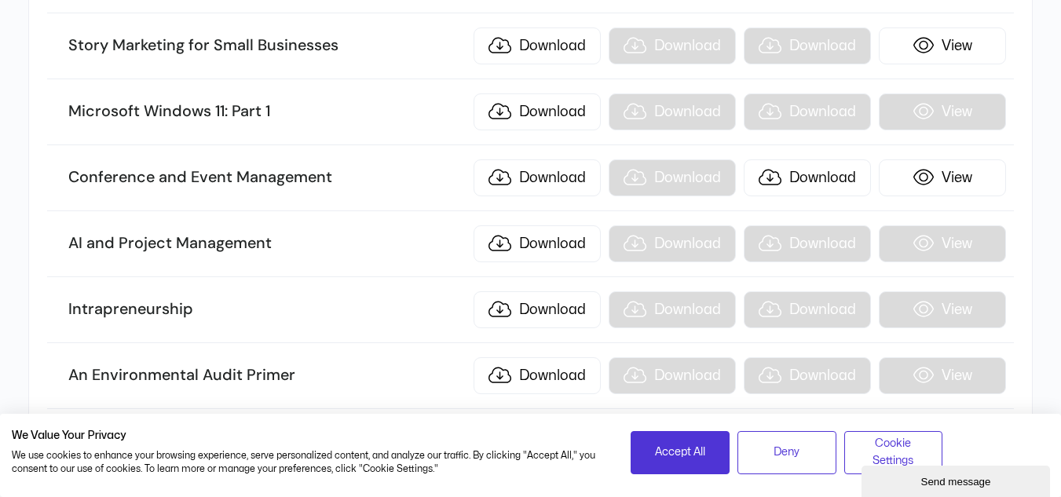
scroll to position [16821, 0]
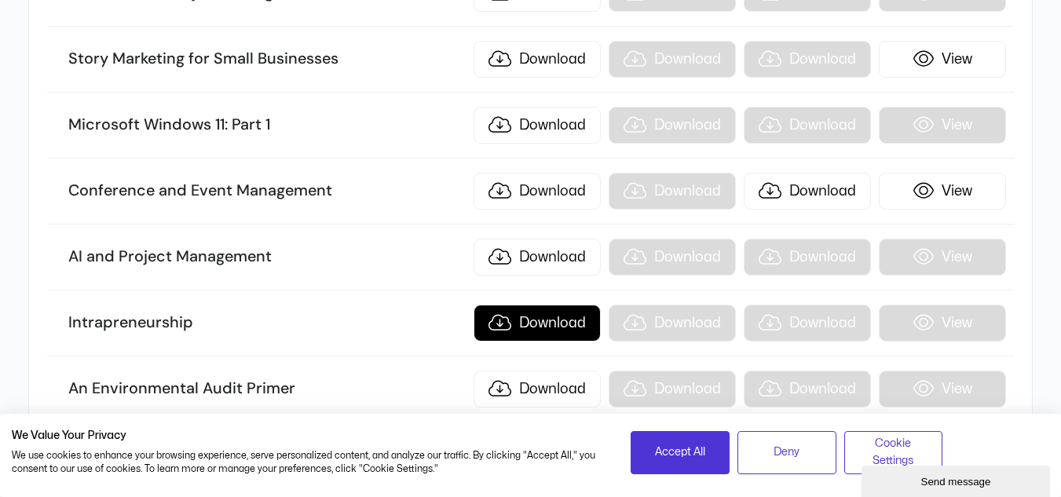
click at [523, 314] on link "Download" at bounding box center [537, 323] width 127 height 37
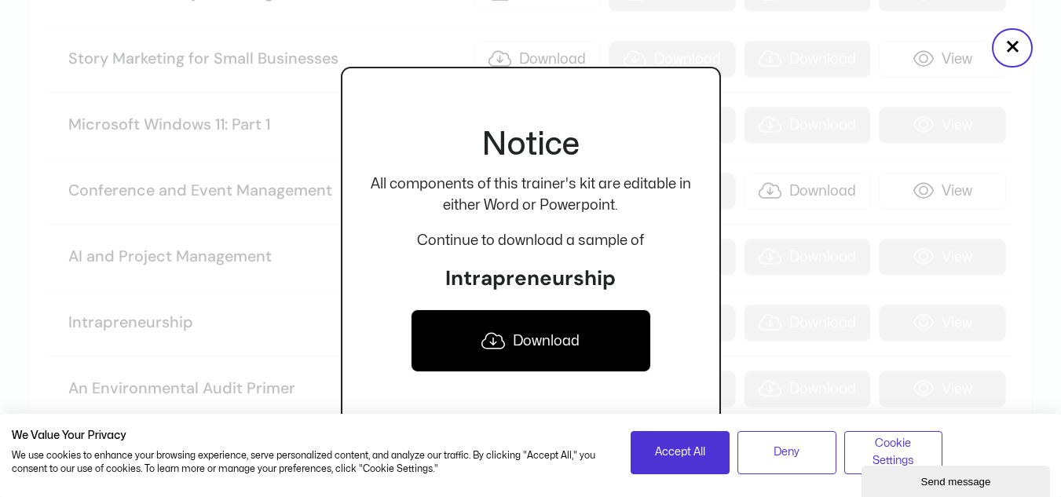
click at [551, 345] on link "Download" at bounding box center [531, 341] width 240 height 63
click at [1024, 59] on button "×" at bounding box center [1012, 47] width 41 height 39
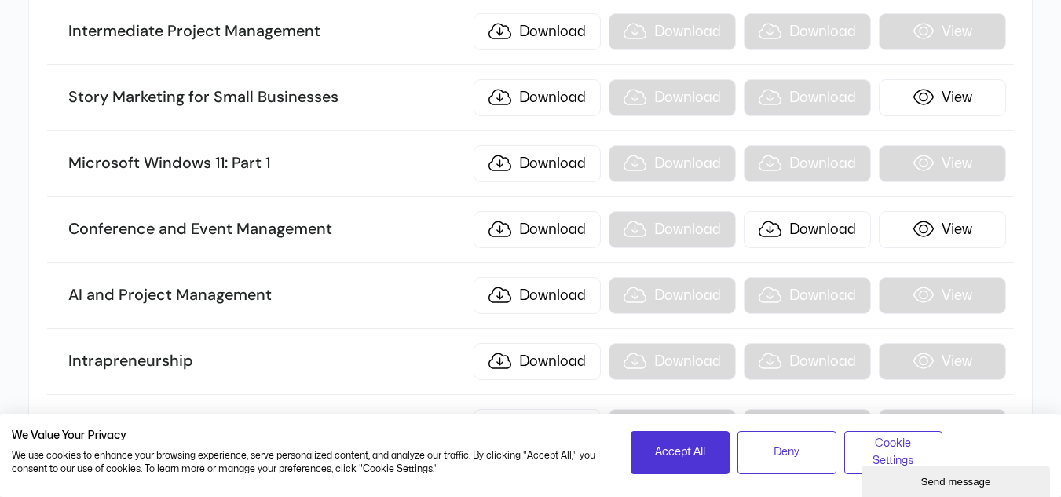
scroll to position [16787, 0]
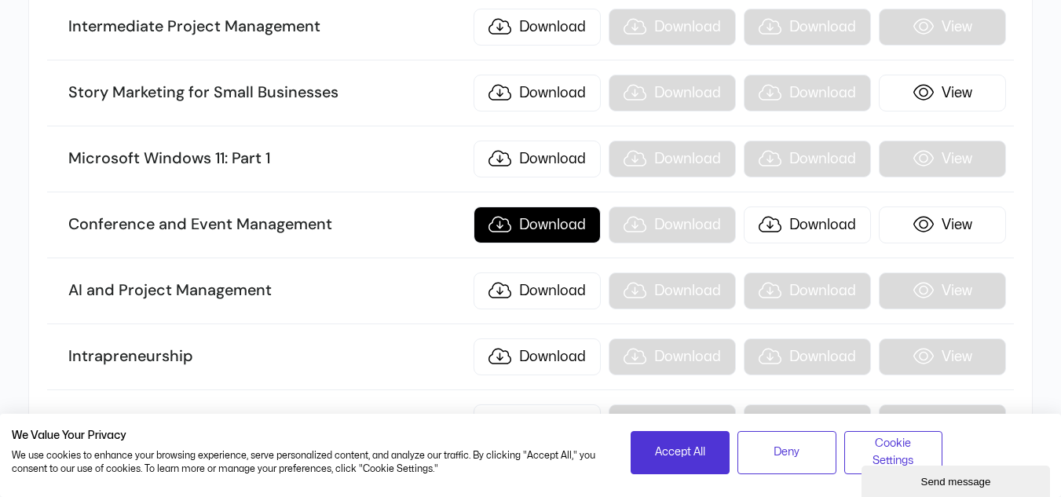
click at [541, 222] on link "Download" at bounding box center [537, 225] width 127 height 37
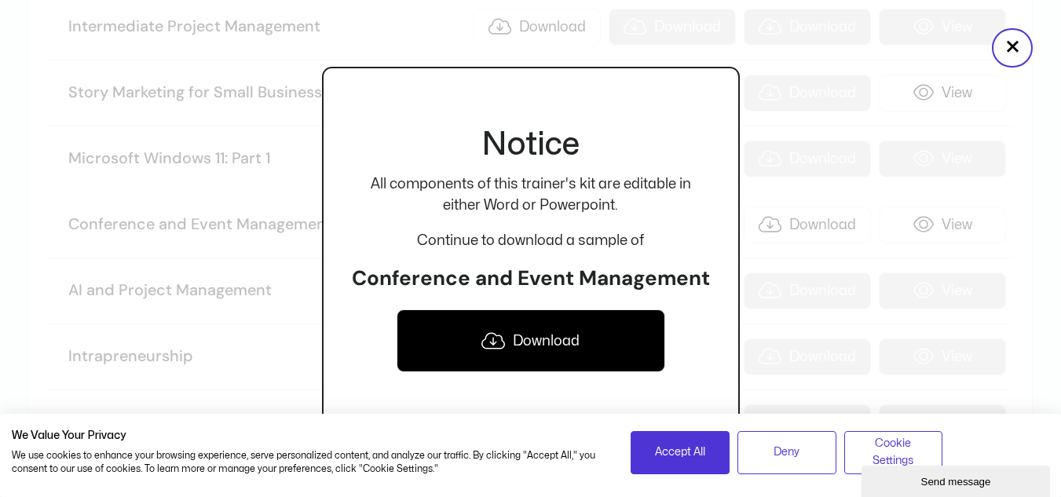
click at [582, 352] on link "Download" at bounding box center [531, 341] width 269 height 63
click at [1020, 58] on button "×" at bounding box center [1012, 47] width 41 height 39
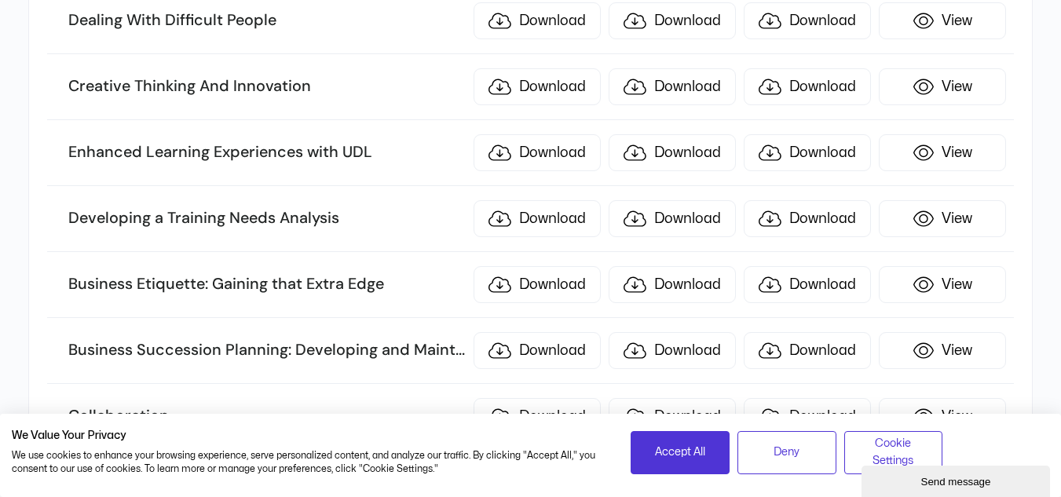
scroll to position [7262, 0]
click at [526, 221] on link "Download" at bounding box center [537, 219] width 127 height 37
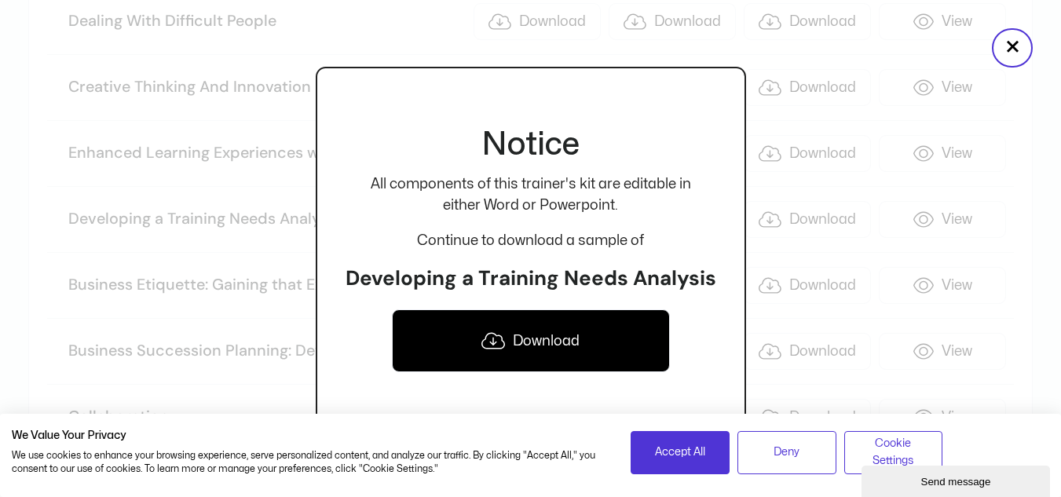
click at [532, 337] on link "Download" at bounding box center [531, 341] width 278 height 63
click at [1013, 60] on button "×" at bounding box center [1012, 47] width 41 height 39
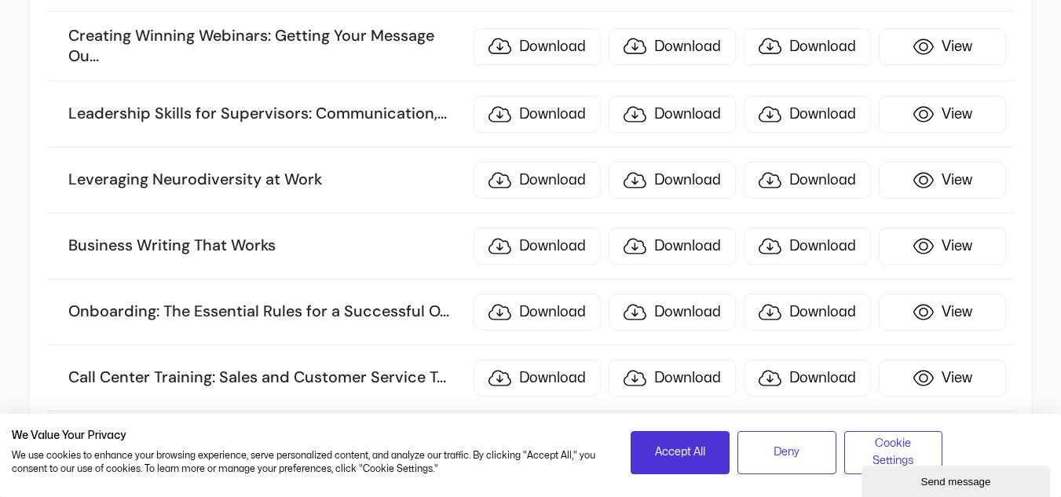
scroll to position [6423, 0]
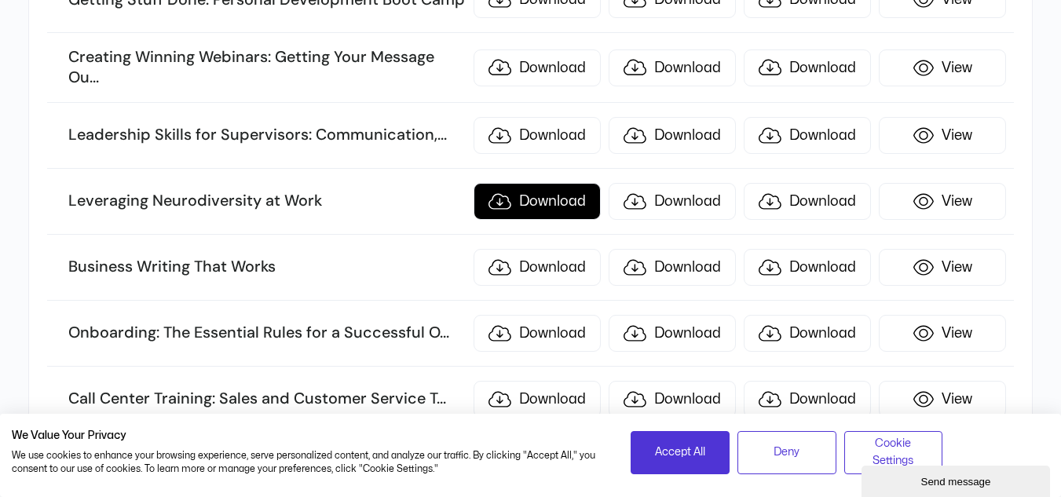
click at [540, 203] on link "Download" at bounding box center [537, 201] width 127 height 37
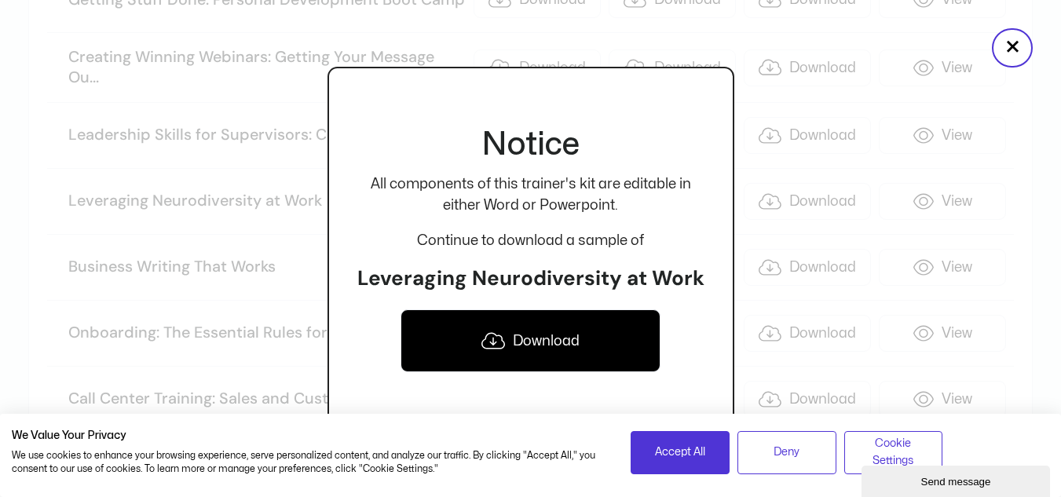
click at [567, 342] on link "Download" at bounding box center [531, 341] width 261 height 63
click at [1024, 56] on button "×" at bounding box center [1012, 47] width 41 height 39
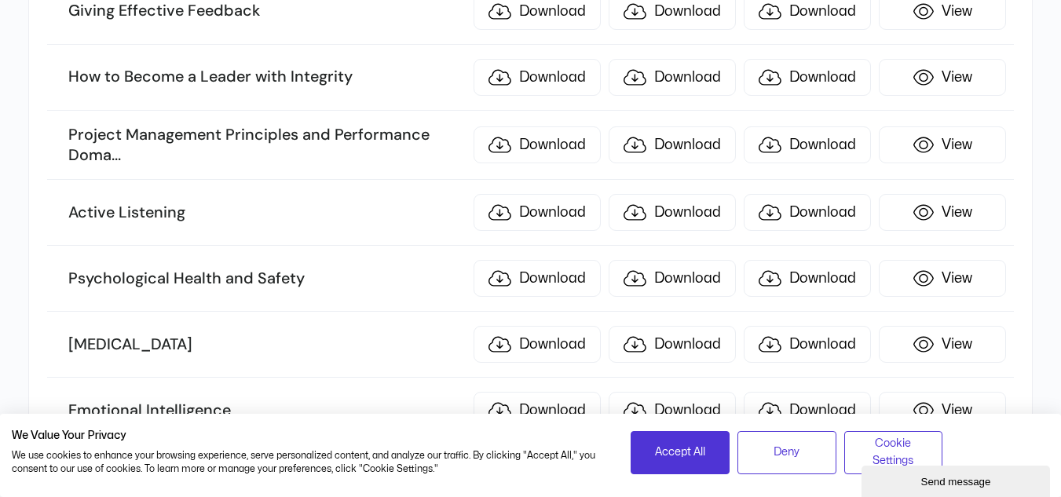
scroll to position [4504, 0]
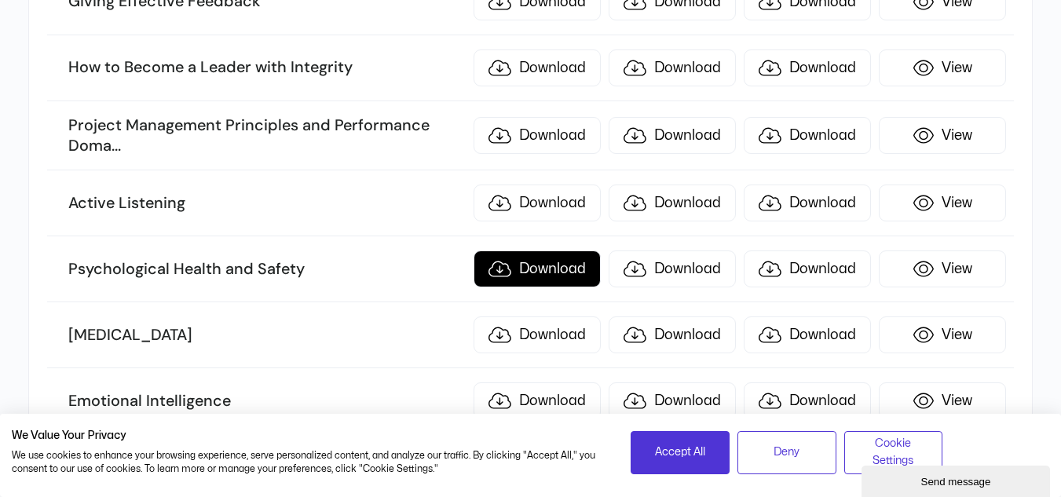
click at [539, 263] on link "Download" at bounding box center [537, 269] width 127 height 37
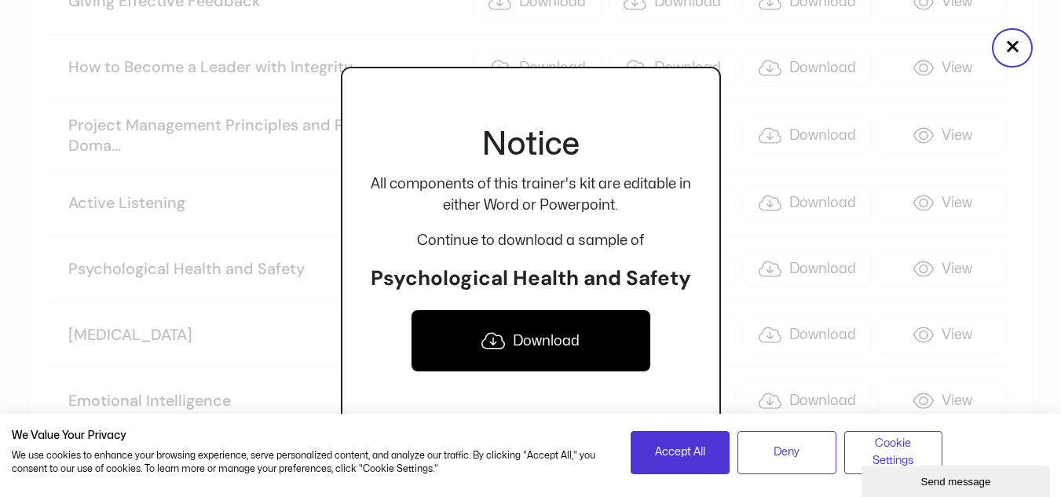
click at [577, 350] on link "Download" at bounding box center [531, 341] width 240 height 63
click at [1016, 58] on button "×" at bounding box center [1012, 47] width 41 height 39
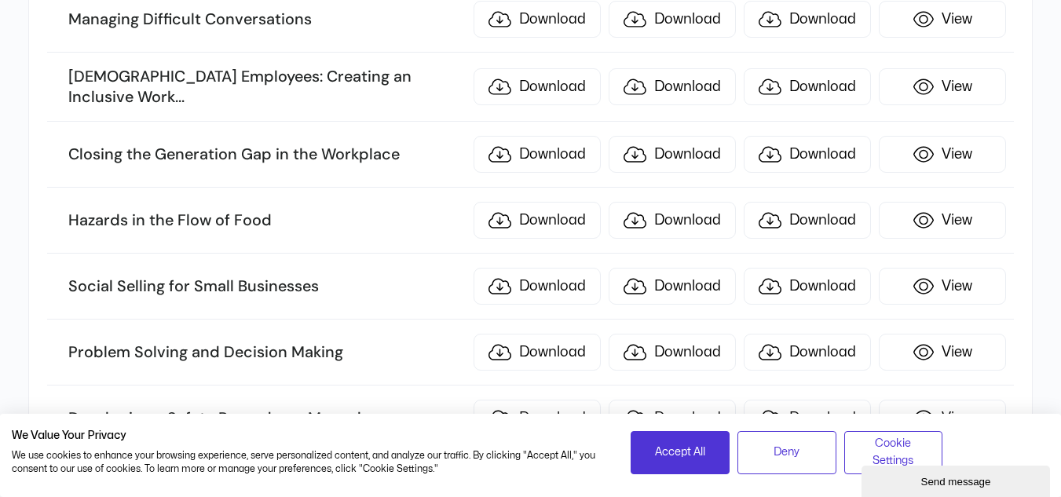
scroll to position [385, 0]
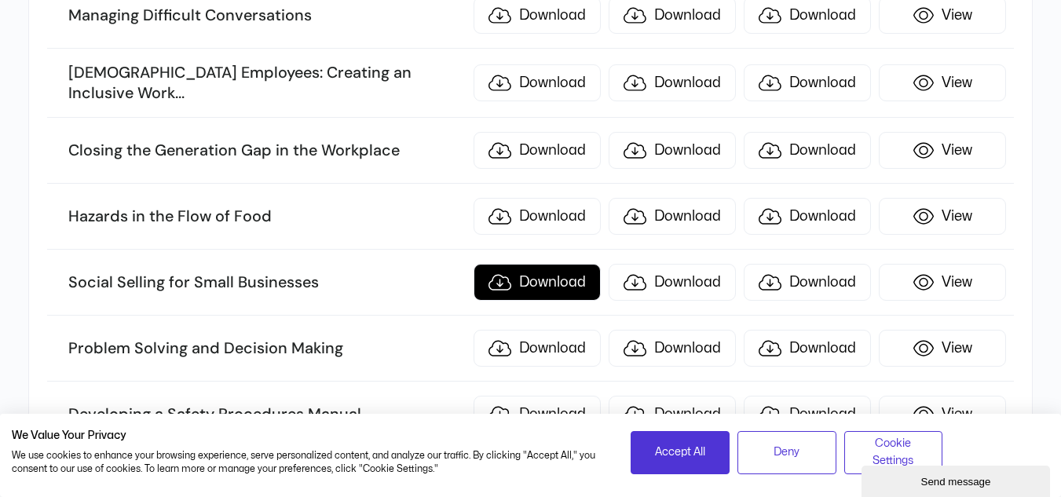
click at [533, 277] on link "Download" at bounding box center [537, 282] width 127 height 37
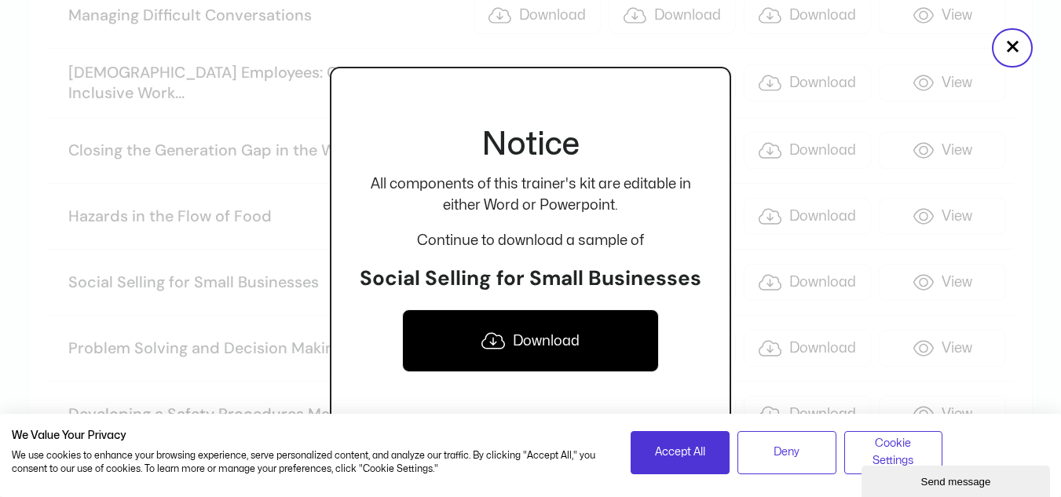
click at [552, 350] on link "Download" at bounding box center [530, 341] width 256 height 63
click at [1020, 51] on button "×" at bounding box center [1012, 47] width 41 height 39
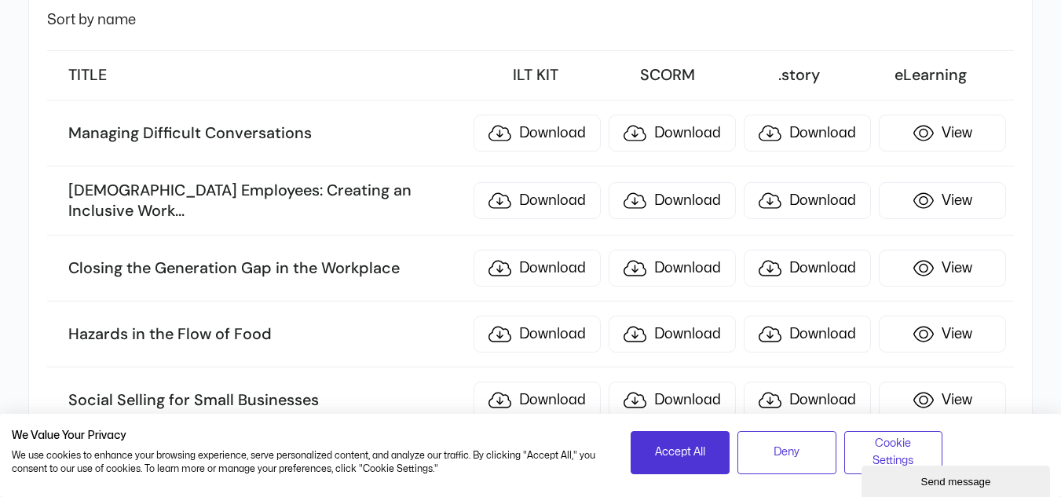
scroll to position [276, 0]
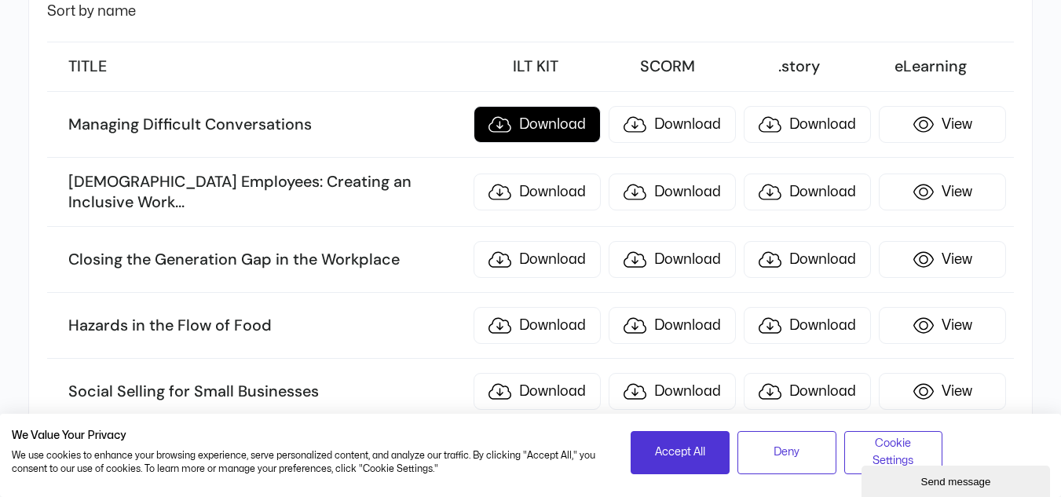
click at [541, 130] on link "Download" at bounding box center [537, 124] width 127 height 37
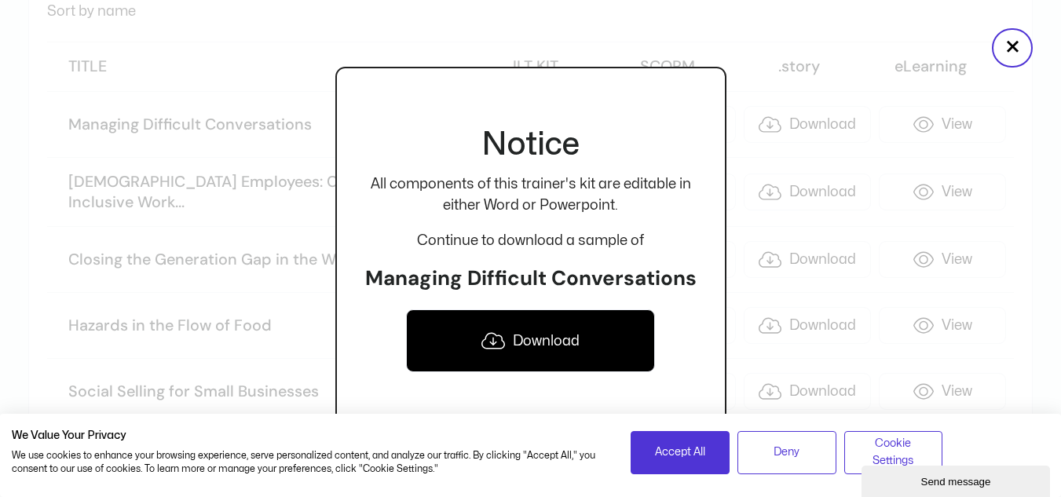
click at [547, 336] on link "Download" at bounding box center [530, 341] width 249 height 63
